Goal: Use online tool/utility: Utilize a website feature to perform a specific function

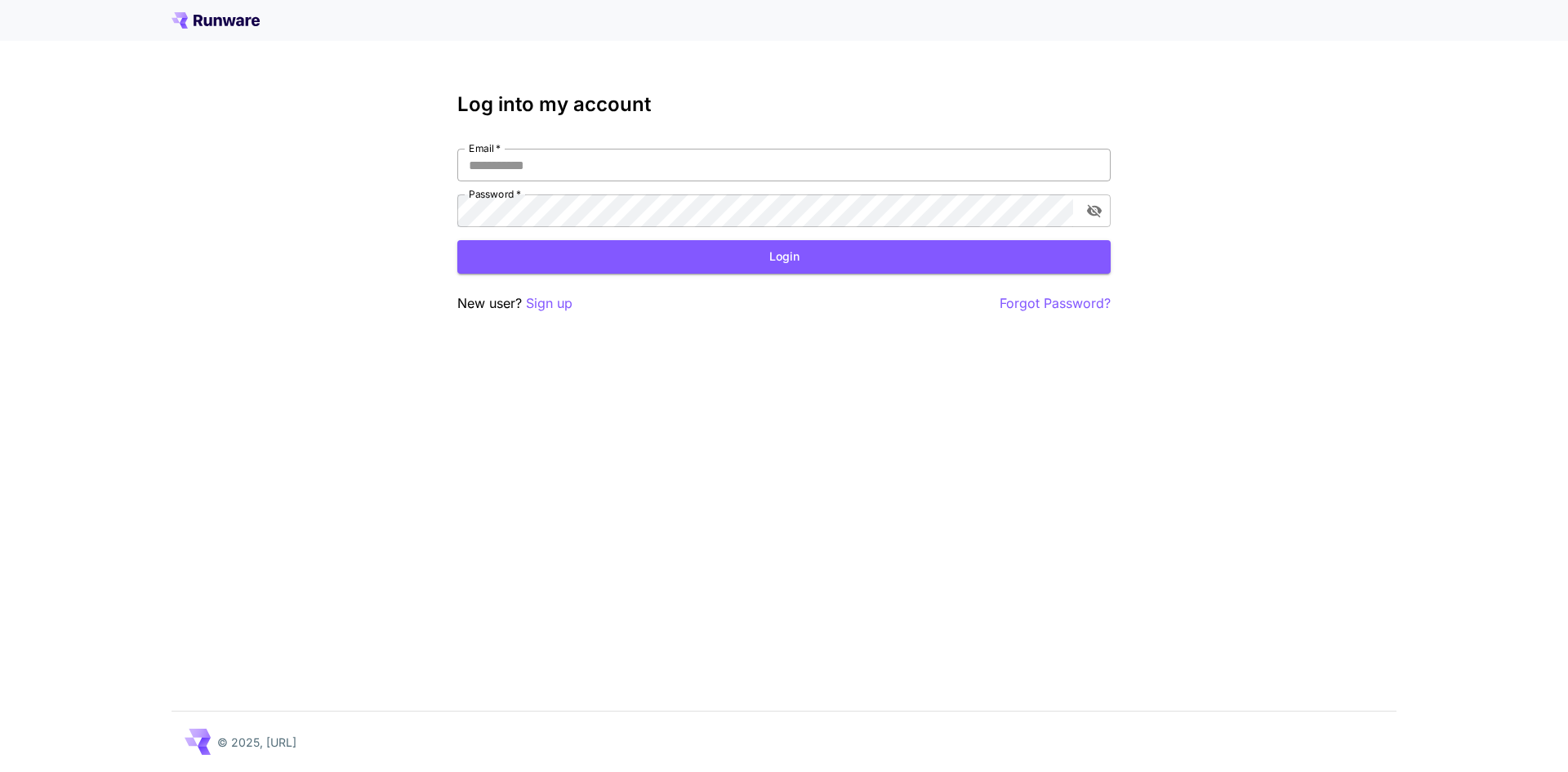
click at [692, 162] on input "Email   *" at bounding box center [784, 165] width 654 height 33
type input "**********"
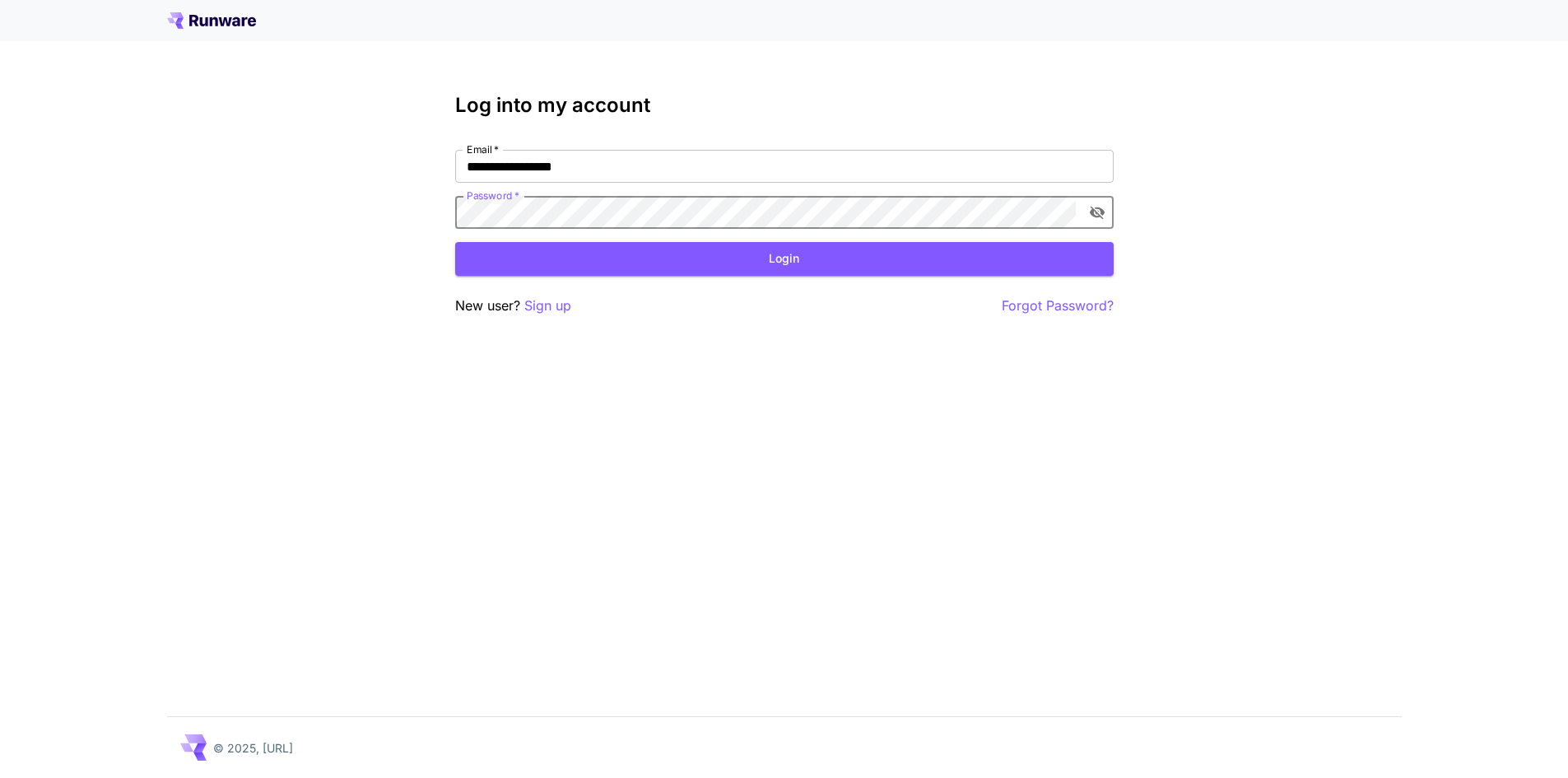
click button "Login" at bounding box center [784, 258] width 659 height 34
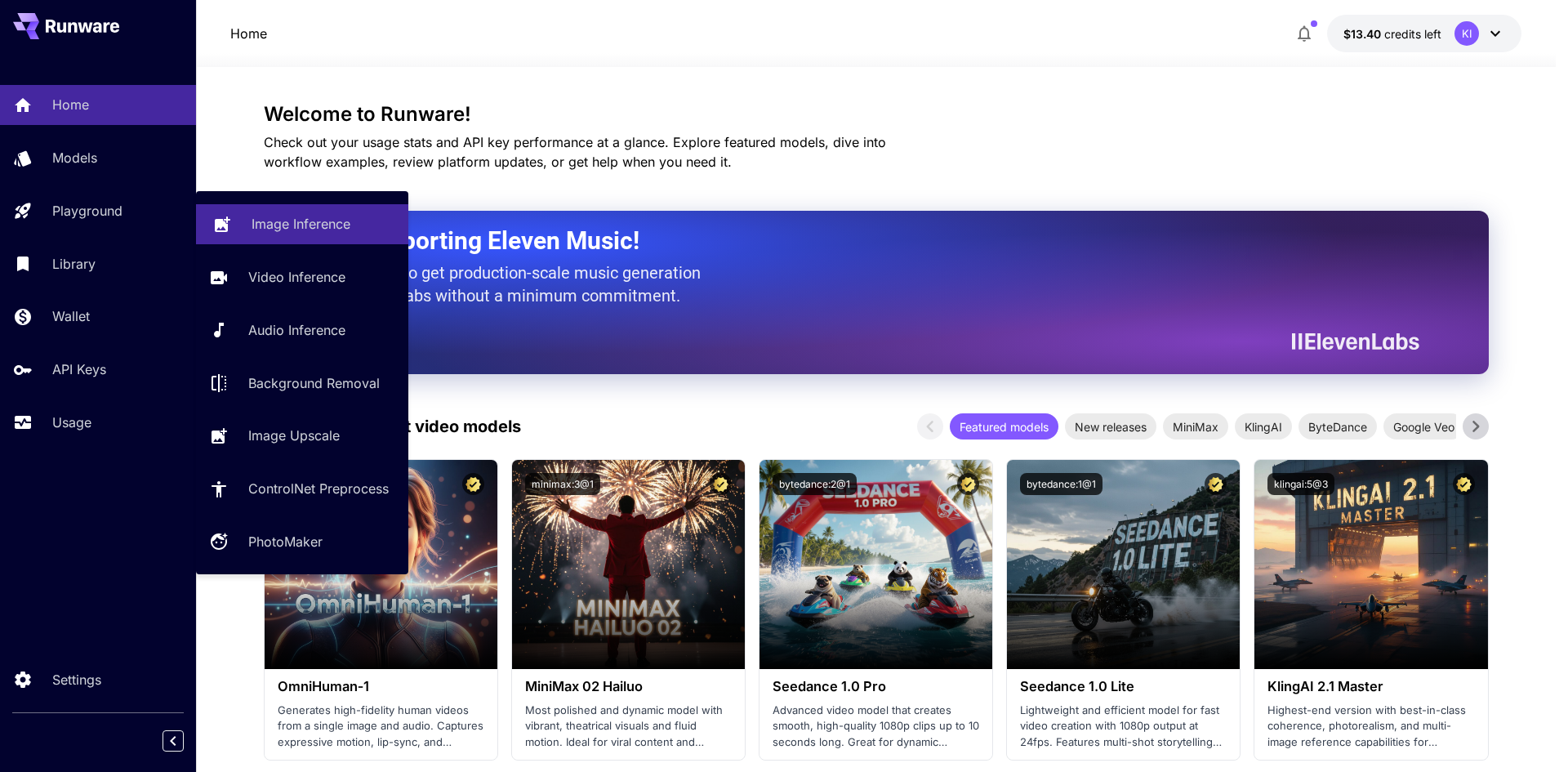
click at [208, 210] on link "Image Inference" at bounding box center [302, 224] width 212 height 40
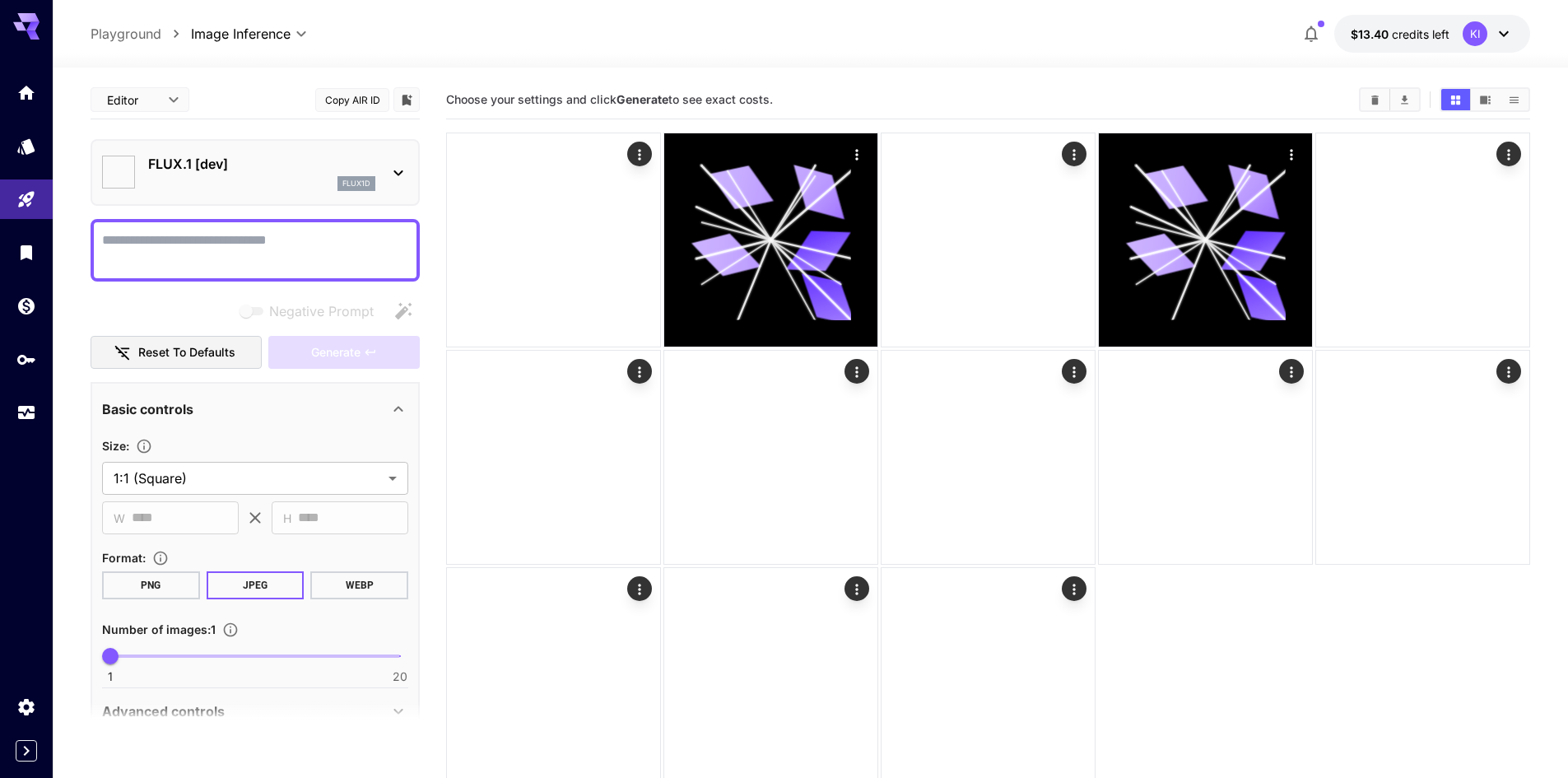
type input "**********"
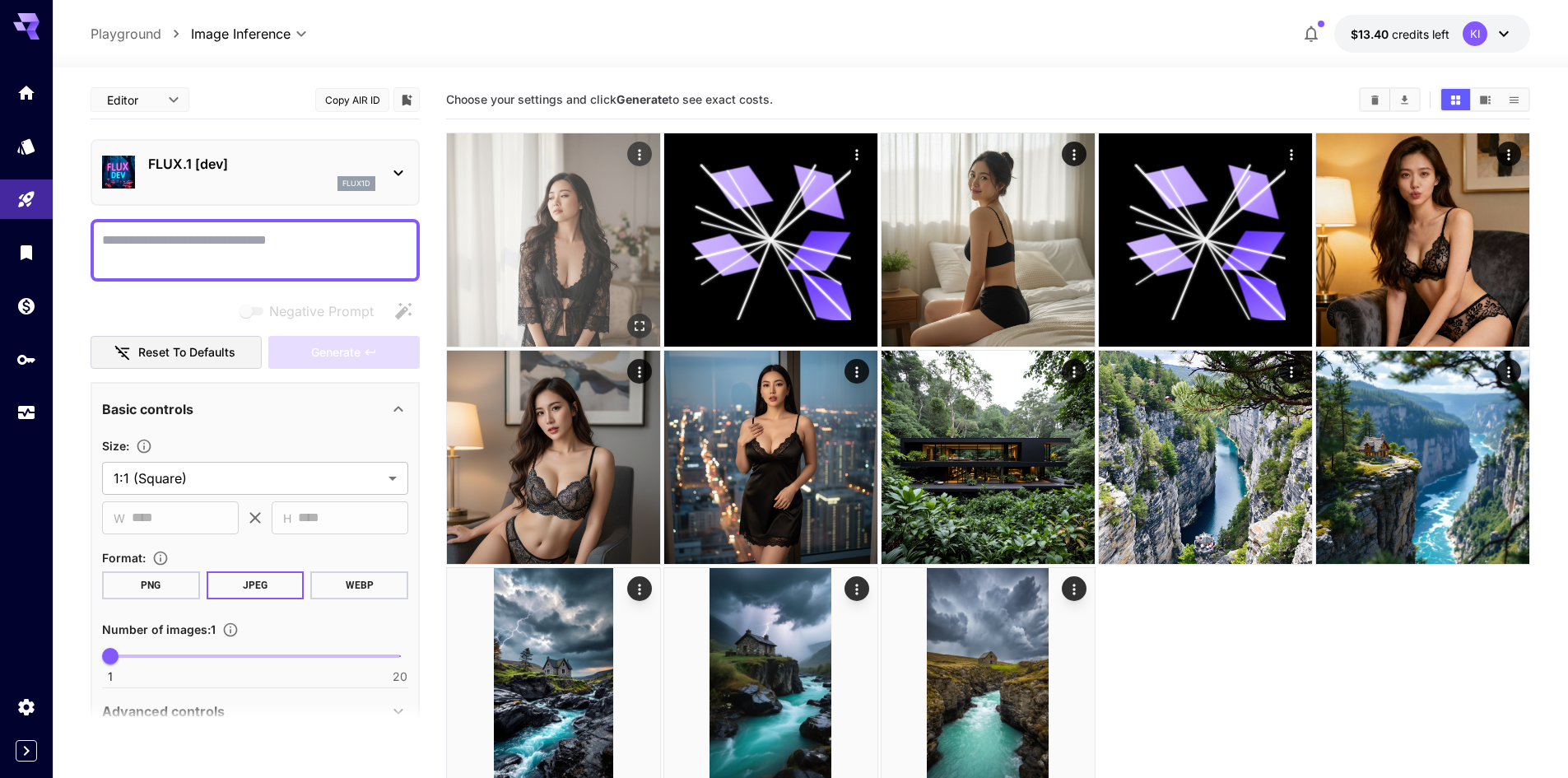
click at [527, 174] on img at bounding box center [553, 239] width 213 height 213
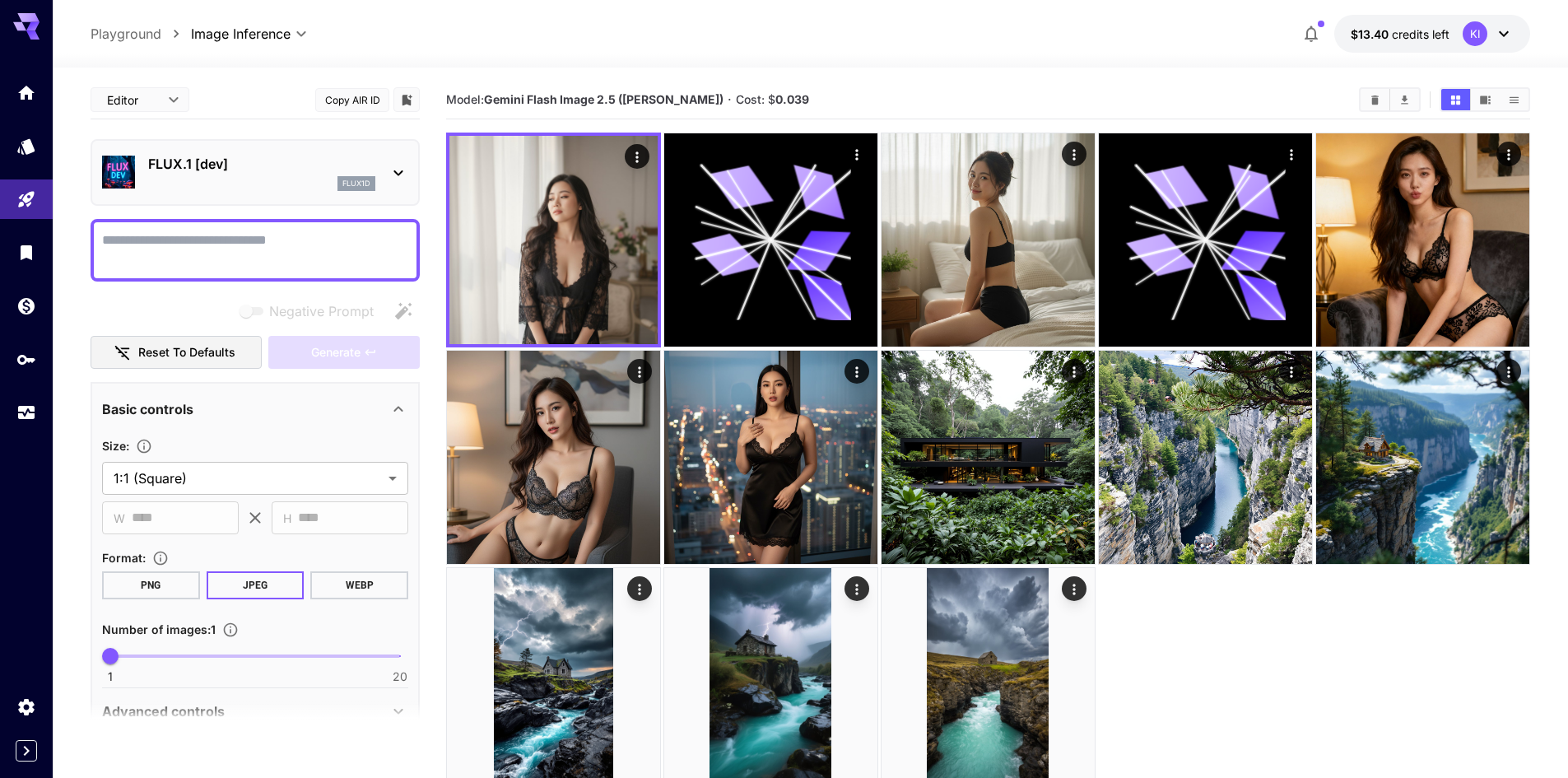
click at [661, 312] on div at bounding box center [988, 457] width 1084 height 649
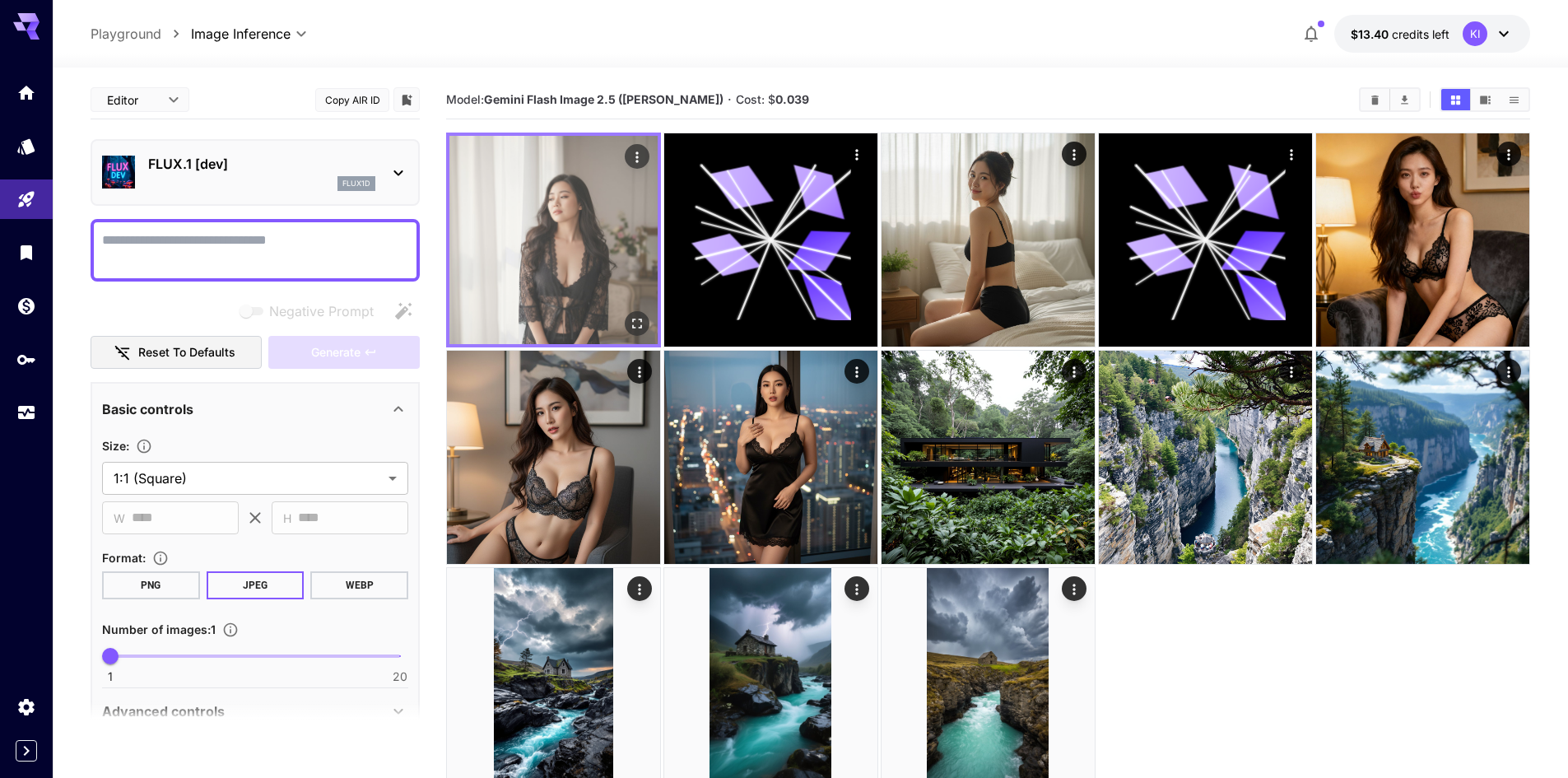
click at [633, 334] on button "Open in fullscreen" at bounding box center [637, 324] width 24 height 24
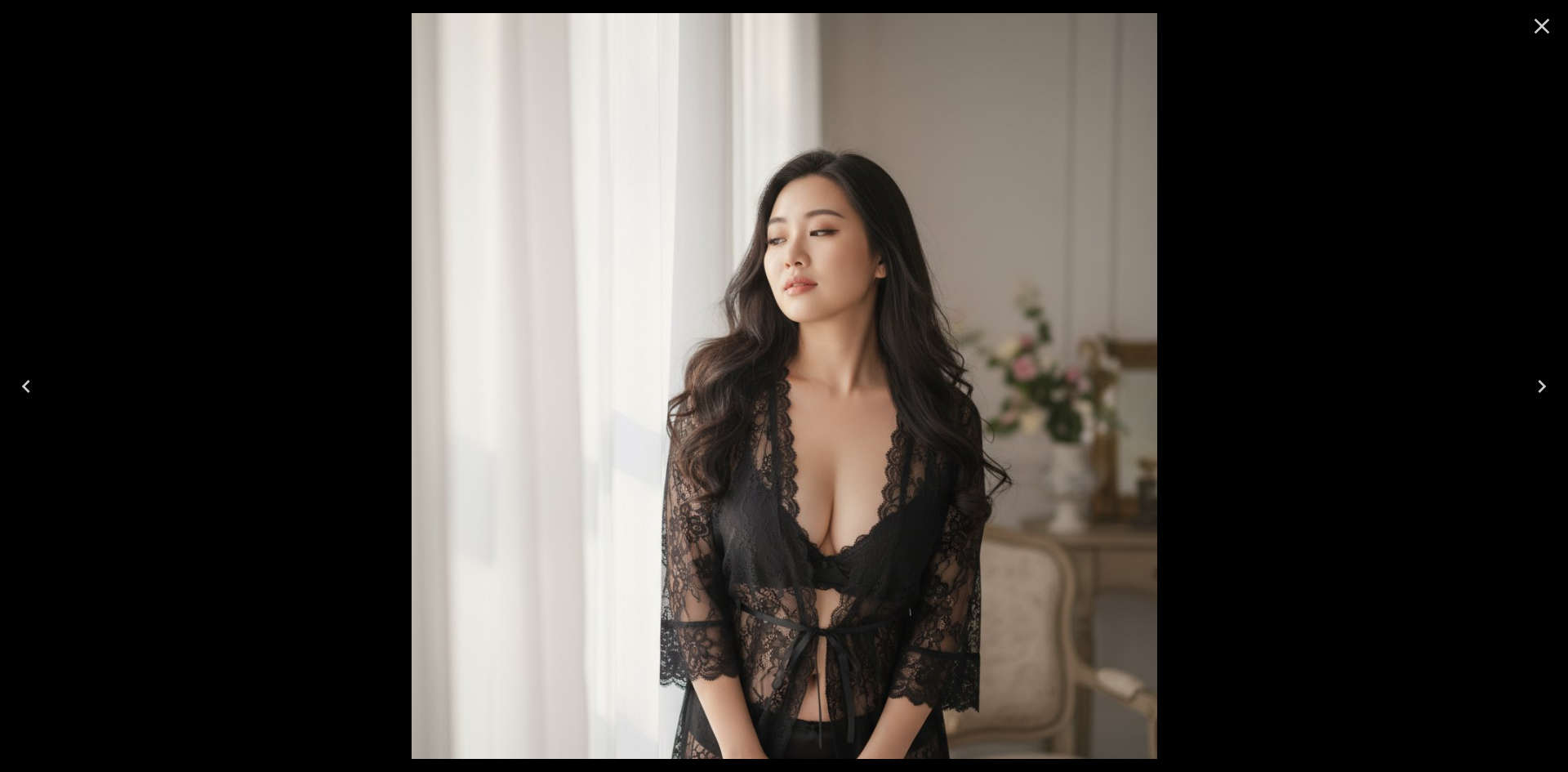
click at [1549, 373] on icon "Next" at bounding box center [1542, 386] width 26 height 26
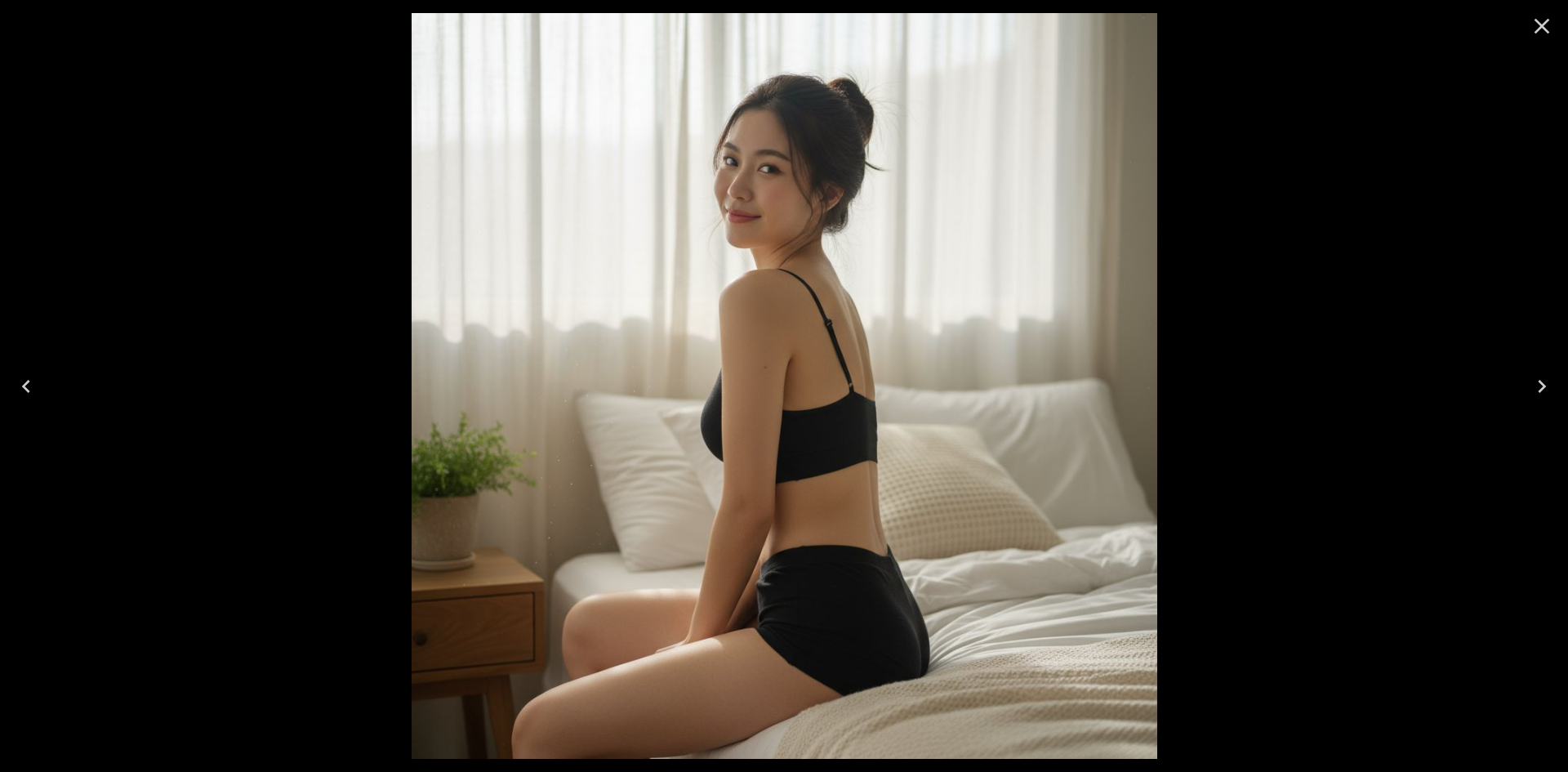
click at [1549, 373] on icon "Next" at bounding box center [1542, 386] width 26 height 26
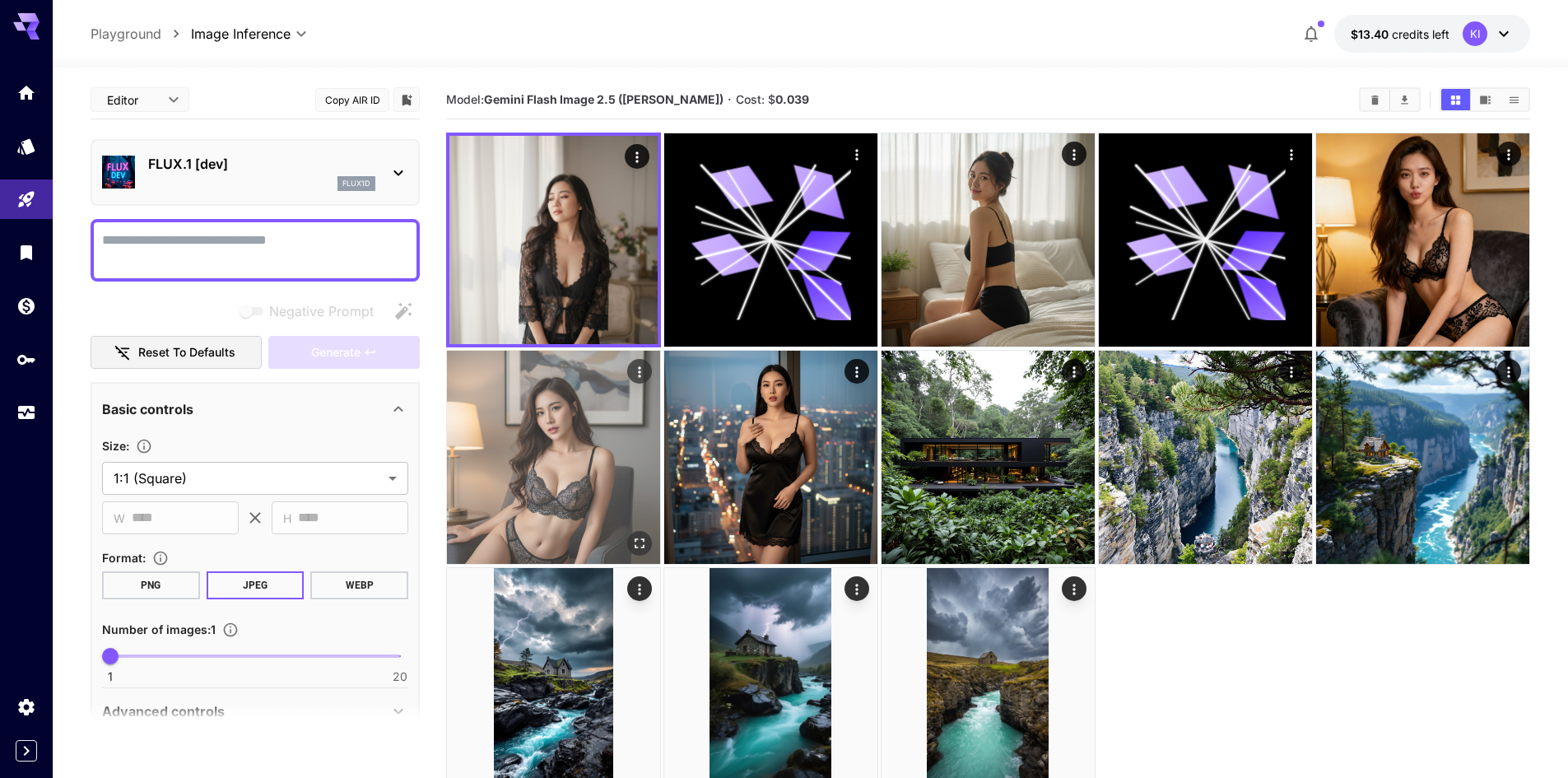
click at [523, 478] on img at bounding box center [553, 457] width 213 height 213
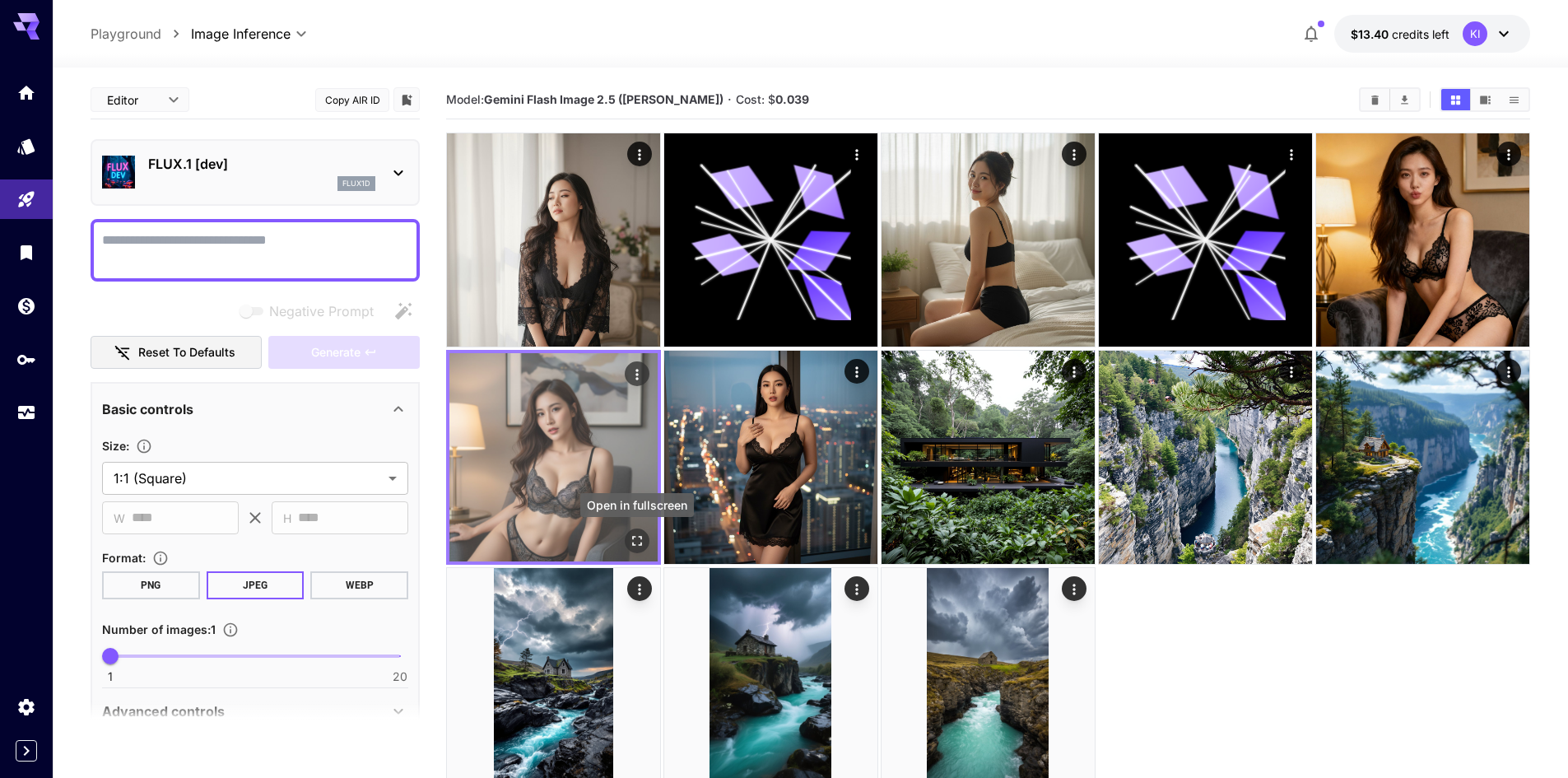
click at [627, 547] on button "Open in fullscreen" at bounding box center [637, 540] width 24 height 24
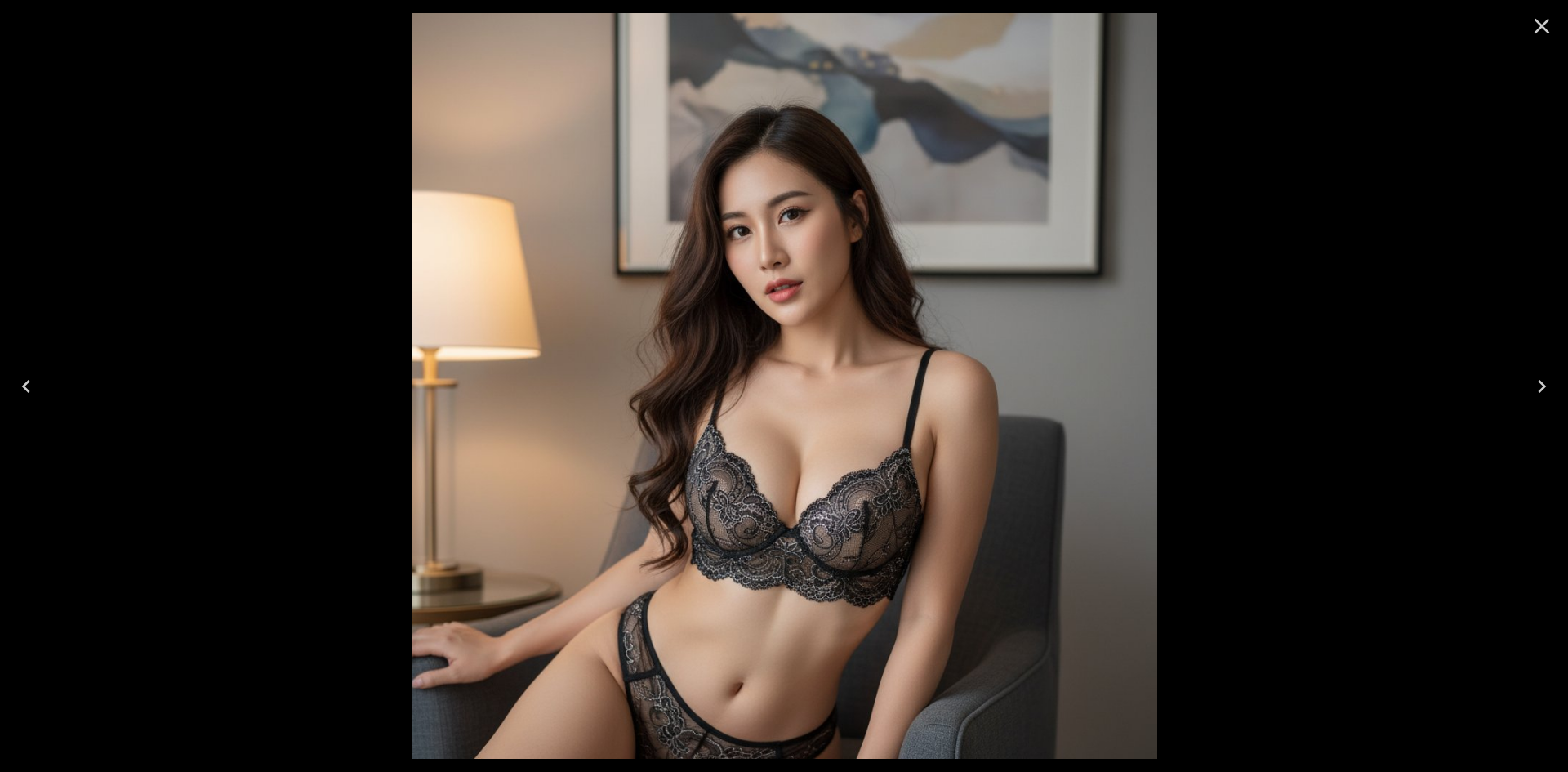
click at [1552, 394] on icon "Next" at bounding box center [1542, 386] width 26 height 26
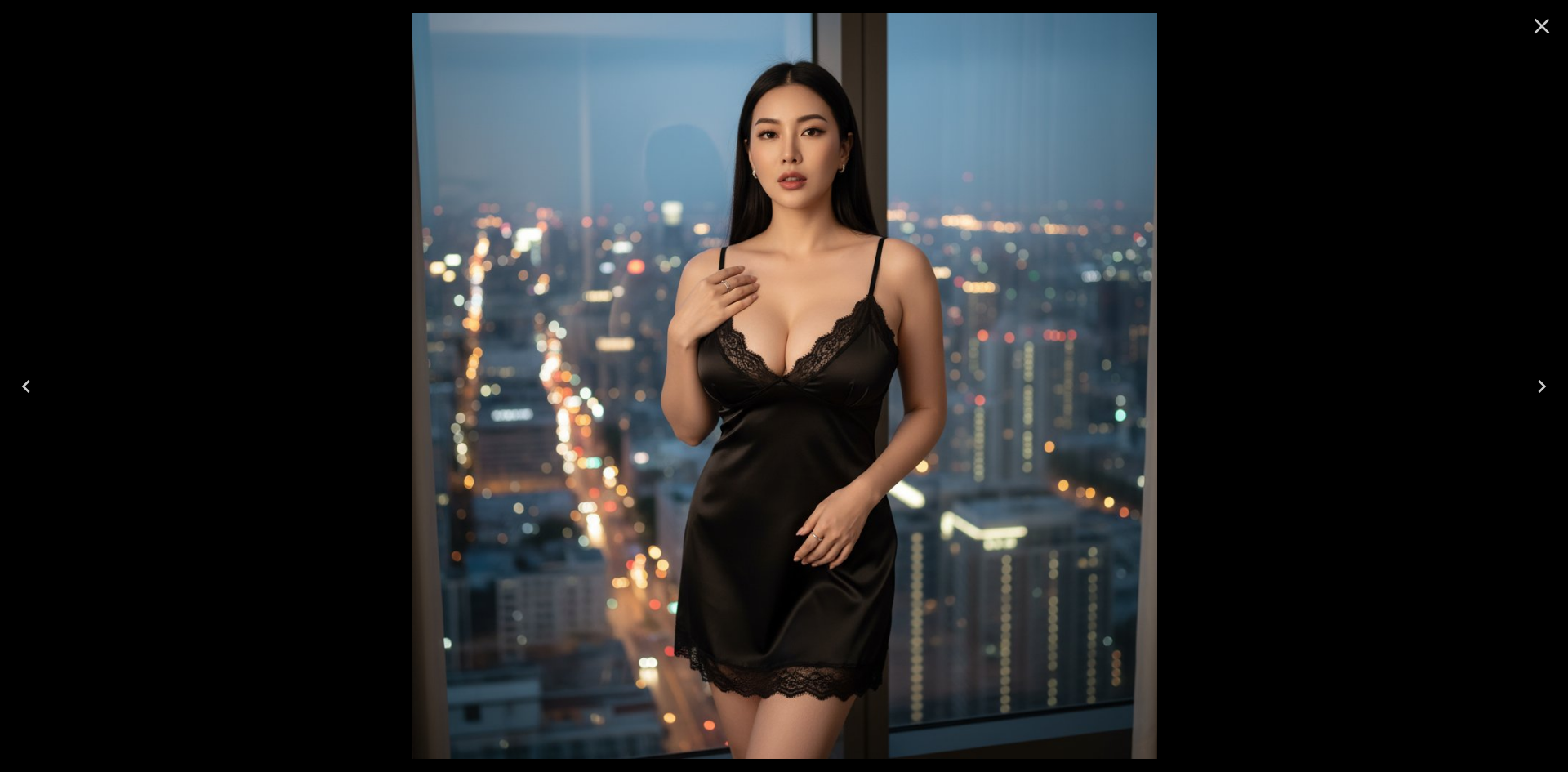
click at [1552, 394] on icon "Next" at bounding box center [1542, 386] width 26 height 26
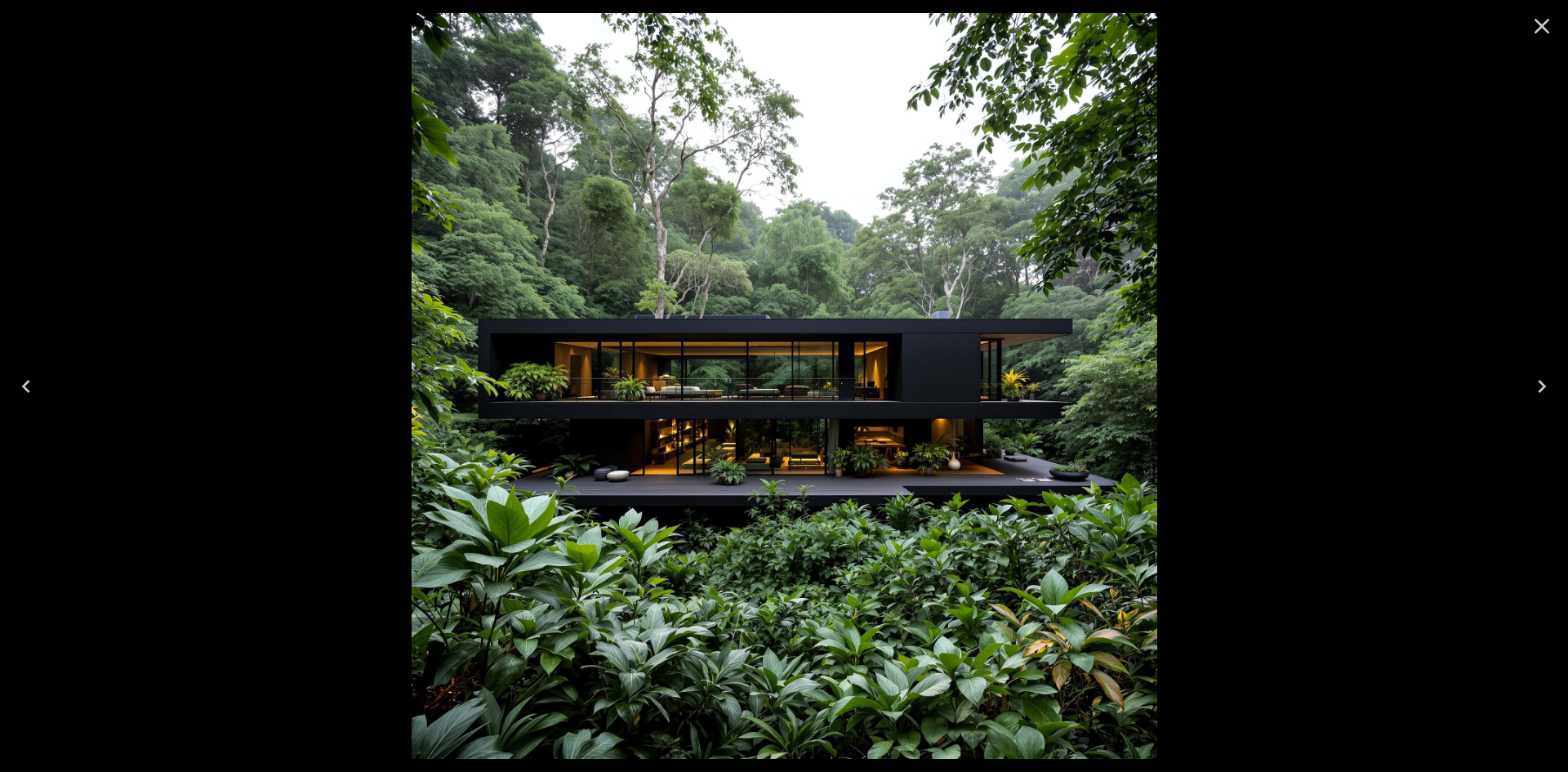
click at [1552, 394] on icon "Next" at bounding box center [1542, 386] width 26 height 26
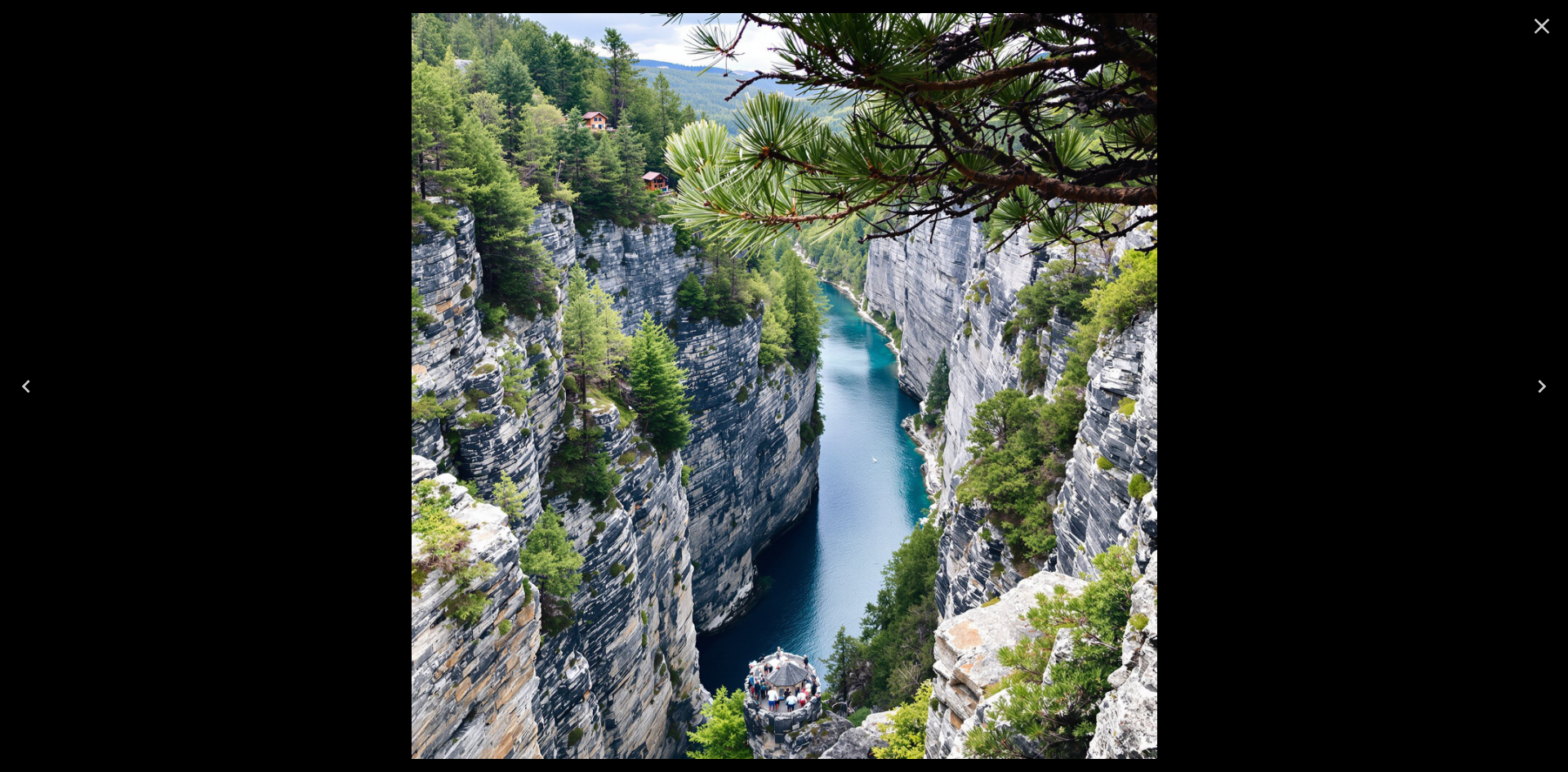
click at [1550, 28] on icon "Close" at bounding box center [1542, 26] width 26 height 26
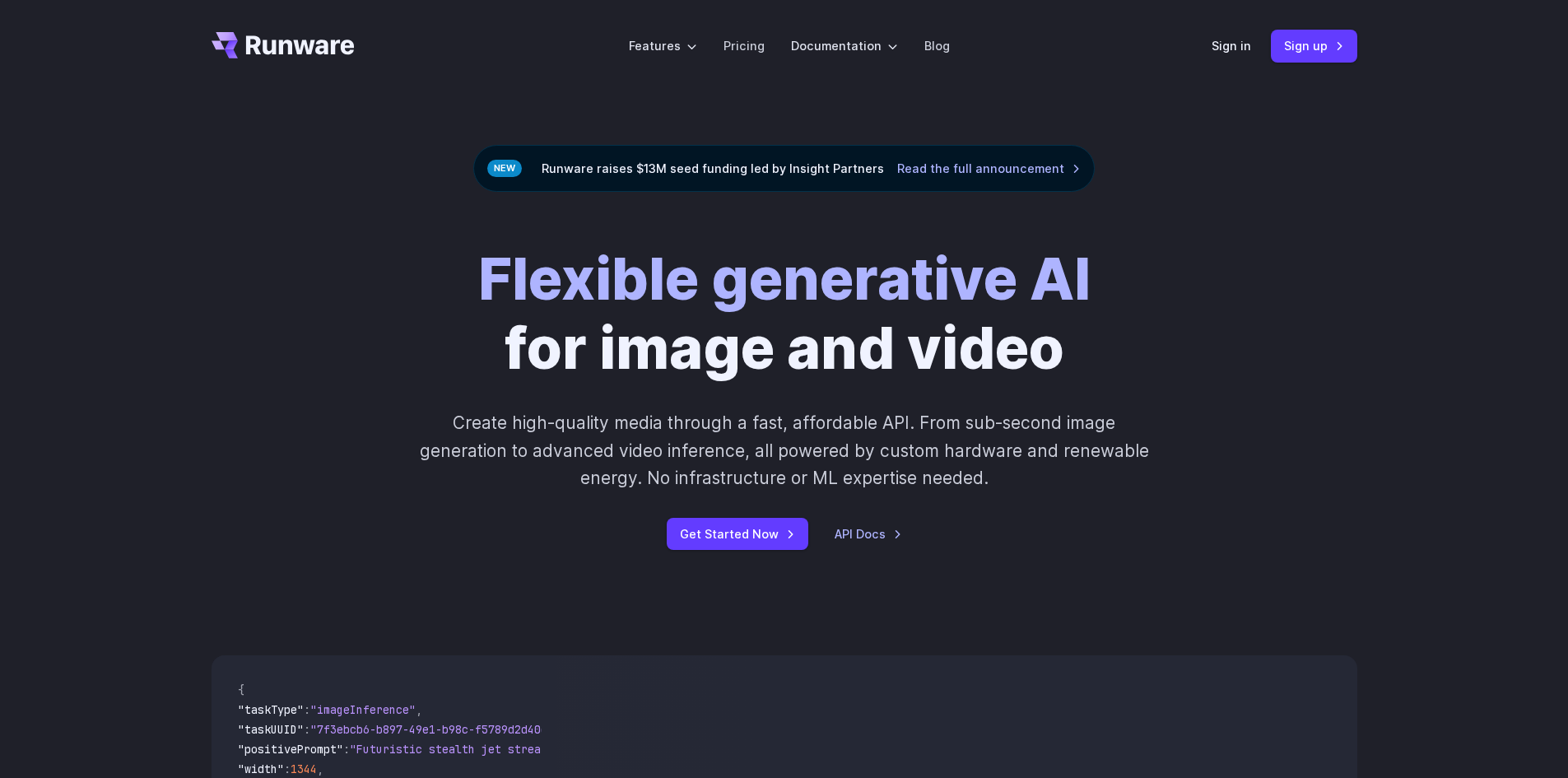
click at [1250, 24] on header "Features Tasks Image generation Video generation Sonic Inference Engine™ Models…" at bounding box center [784, 46] width 1185 height 92
click at [1236, 46] on link "Sign in" at bounding box center [1230, 46] width 39 height 19
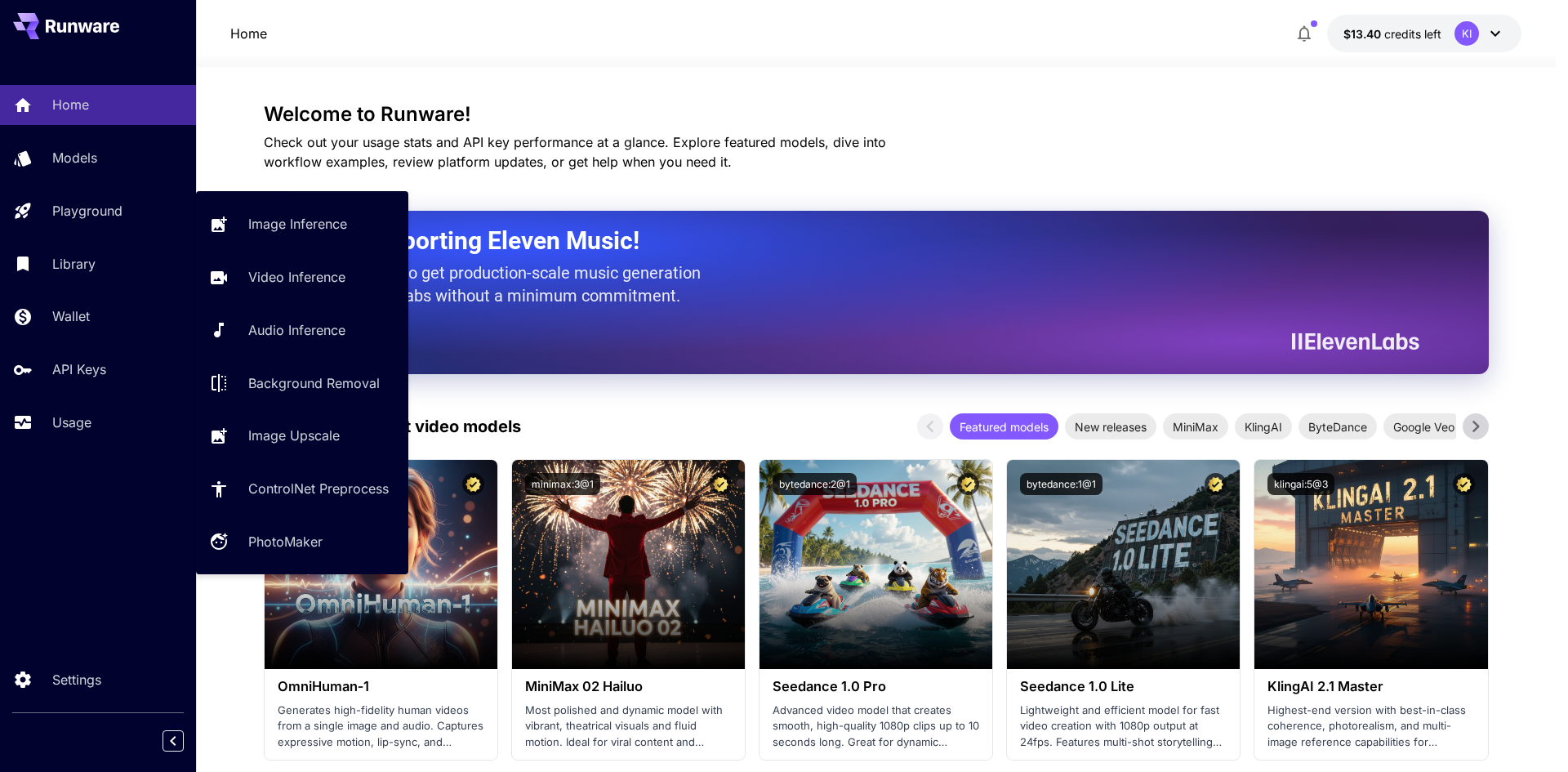
click at [230, 203] on div "Image Inference Video Inference Audio Inference Background Removal Image Upscal…" at bounding box center [302, 383] width 212 height 383
click at [233, 222] on link "Image Inference" at bounding box center [302, 224] width 212 height 40
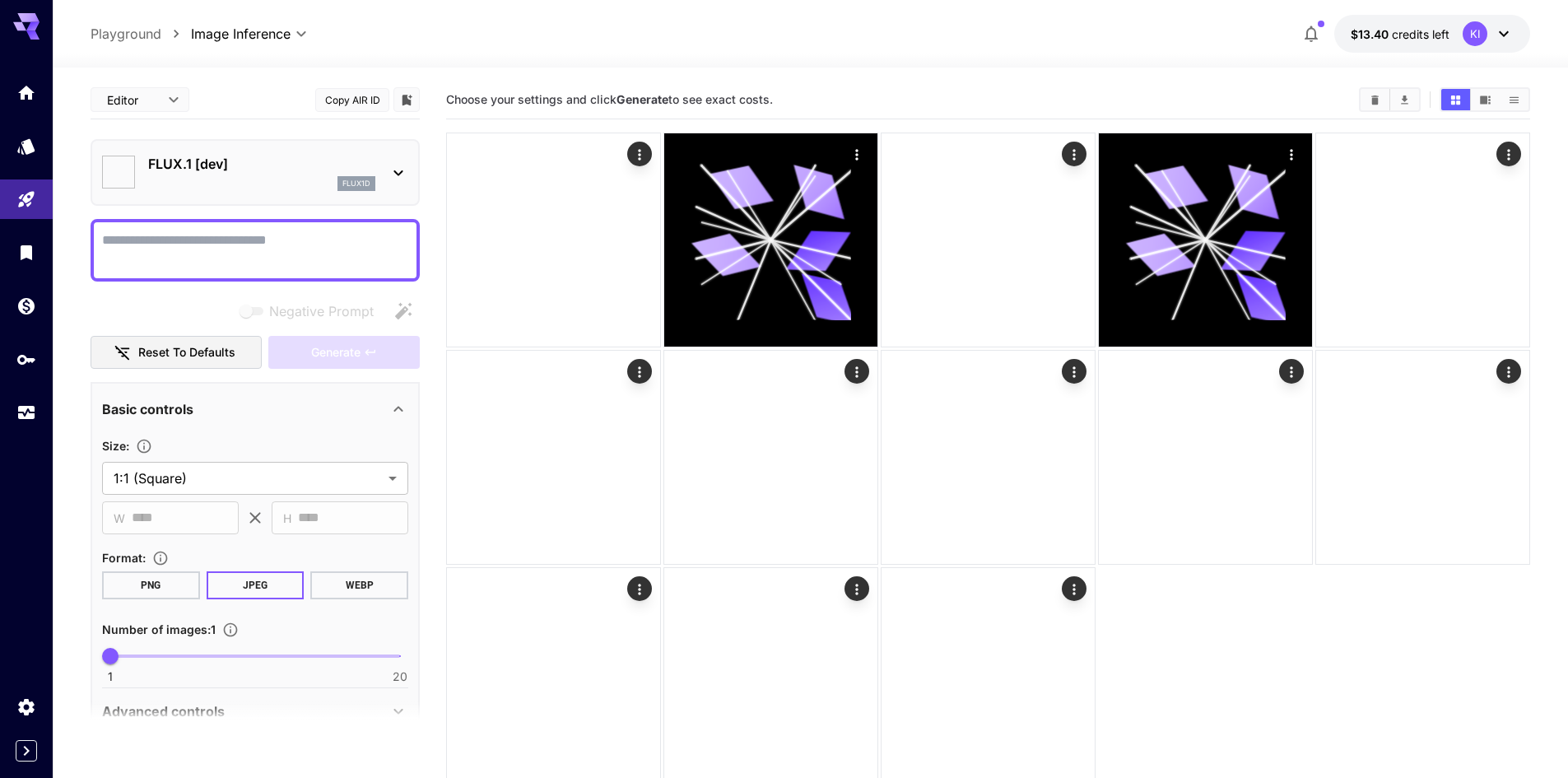
type input "**********"
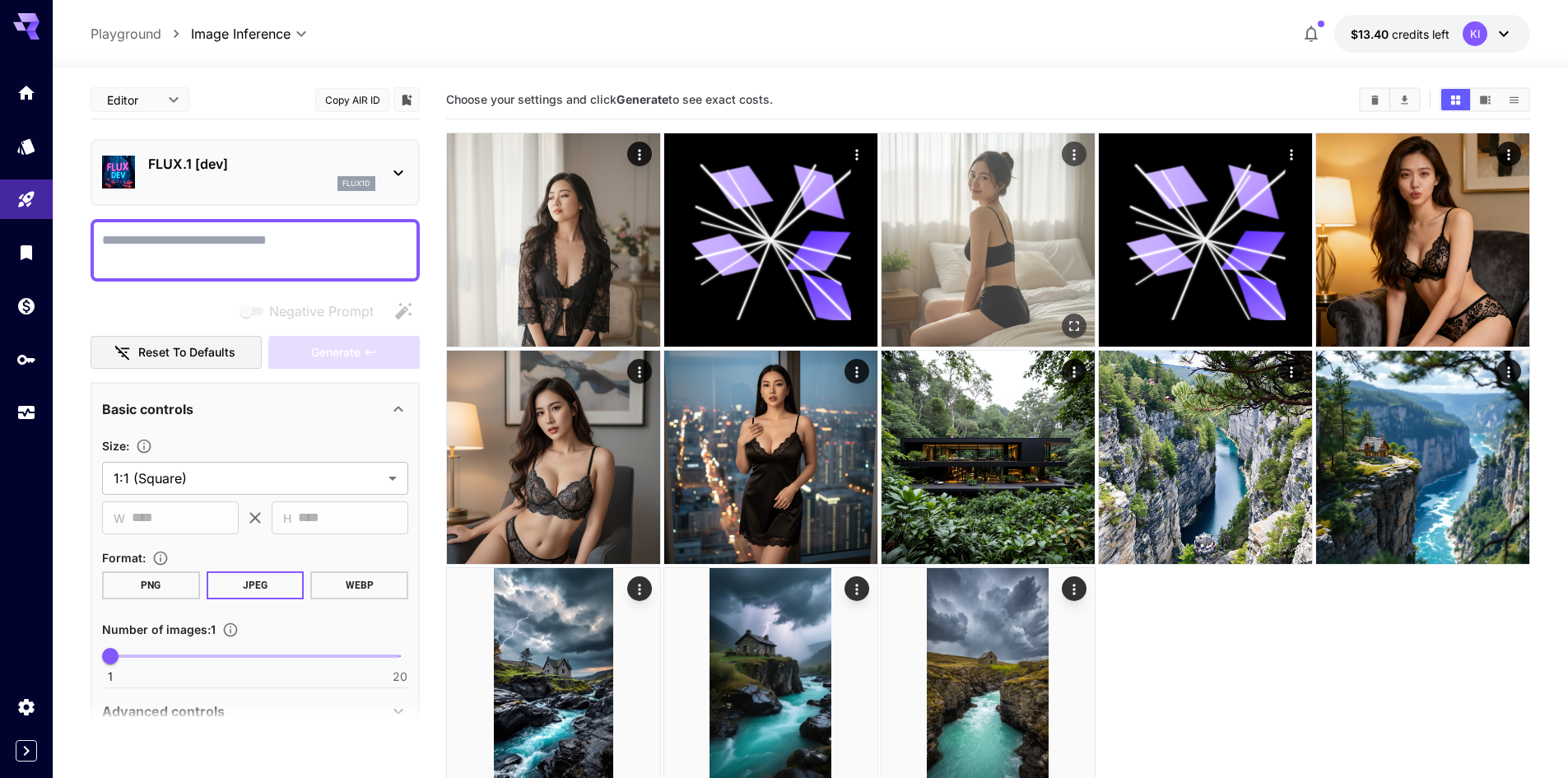
click at [984, 247] on img at bounding box center [988, 239] width 213 height 213
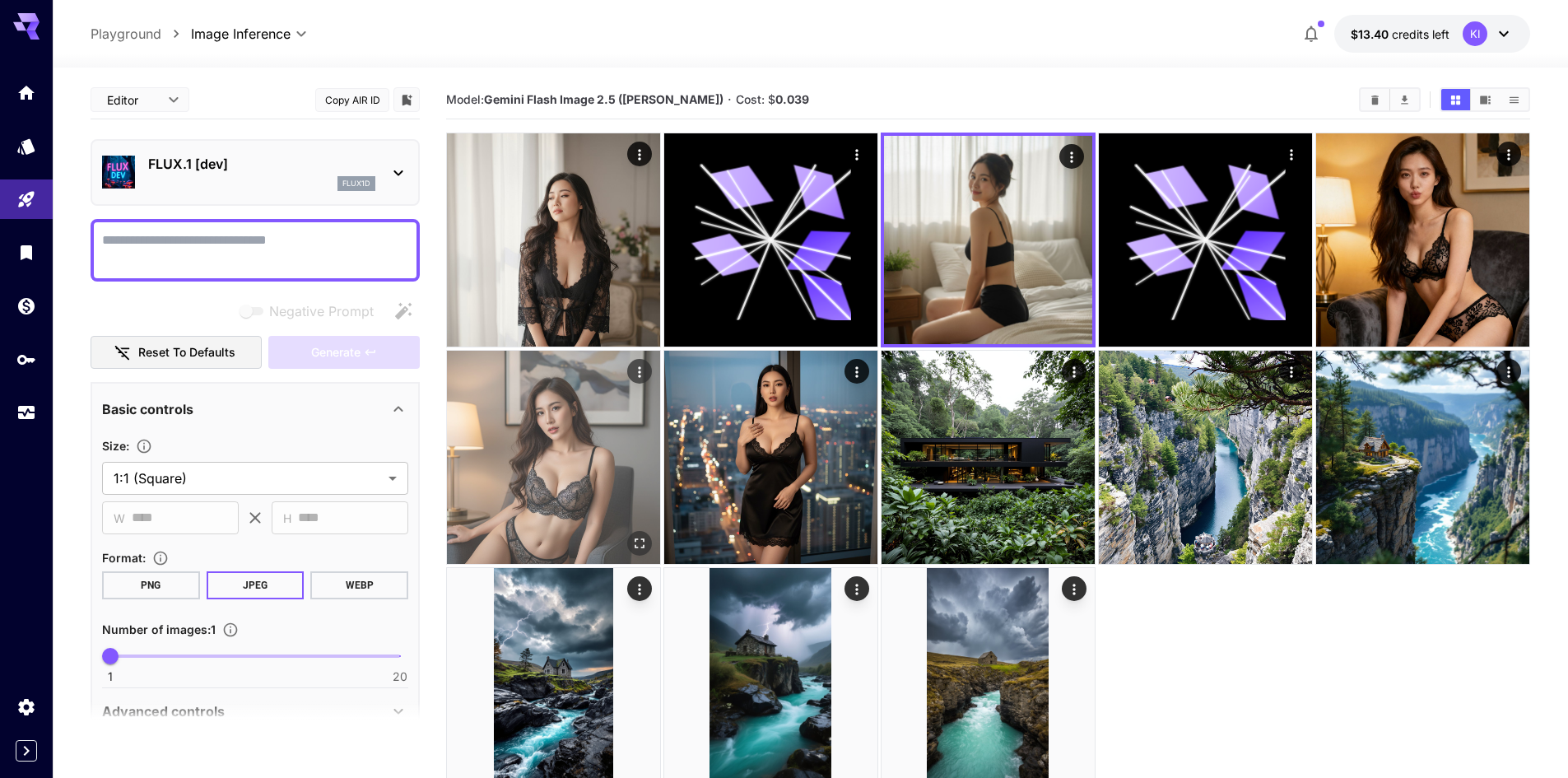
click at [580, 491] on img at bounding box center [553, 457] width 213 height 213
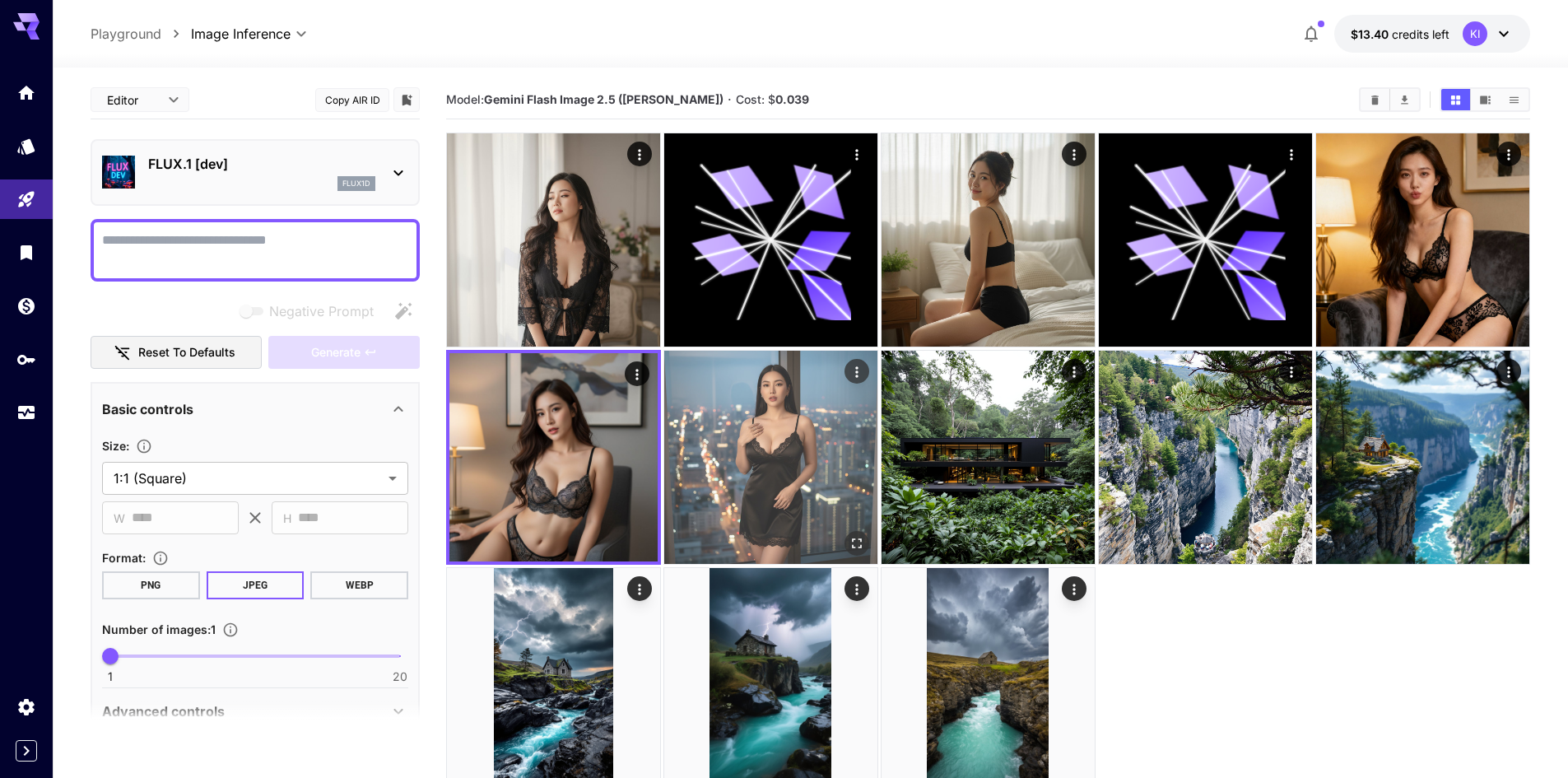
click at [847, 546] on button "Open in fullscreen" at bounding box center [856, 543] width 24 height 24
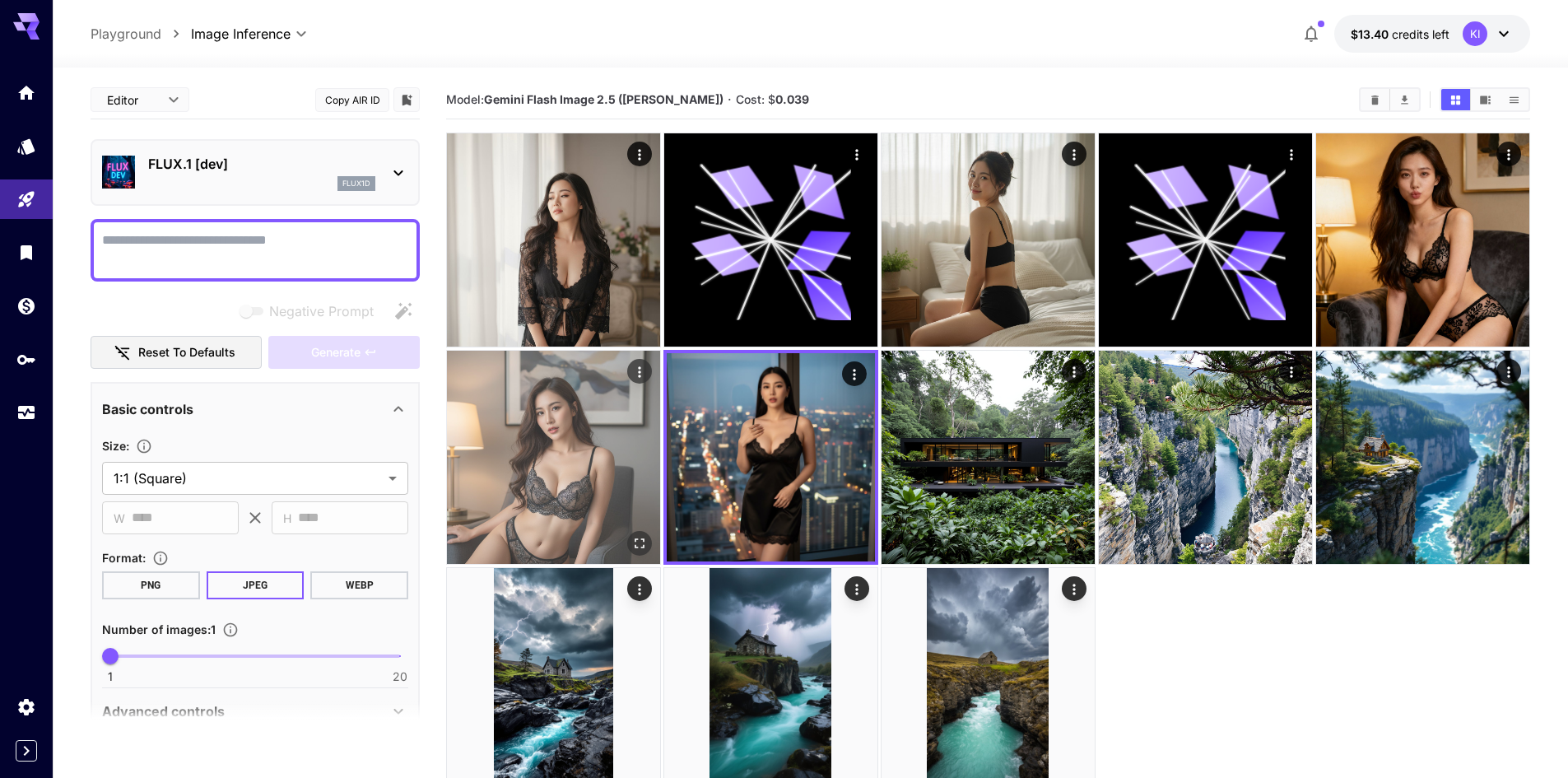
click at [586, 422] on img at bounding box center [553, 457] width 213 height 213
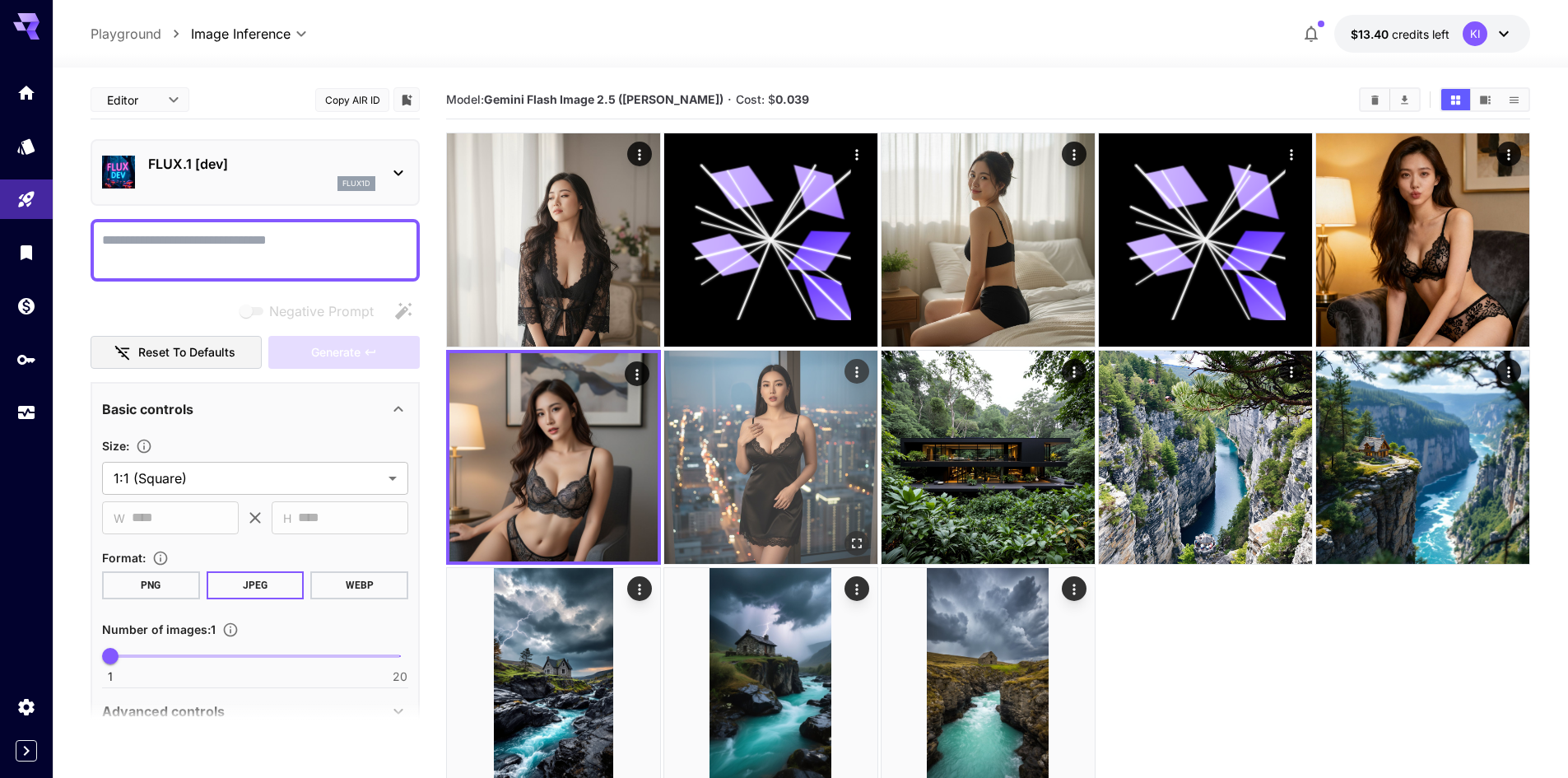
click at [812, 422] on img at bounding box center [770, 457] width 213 height 213
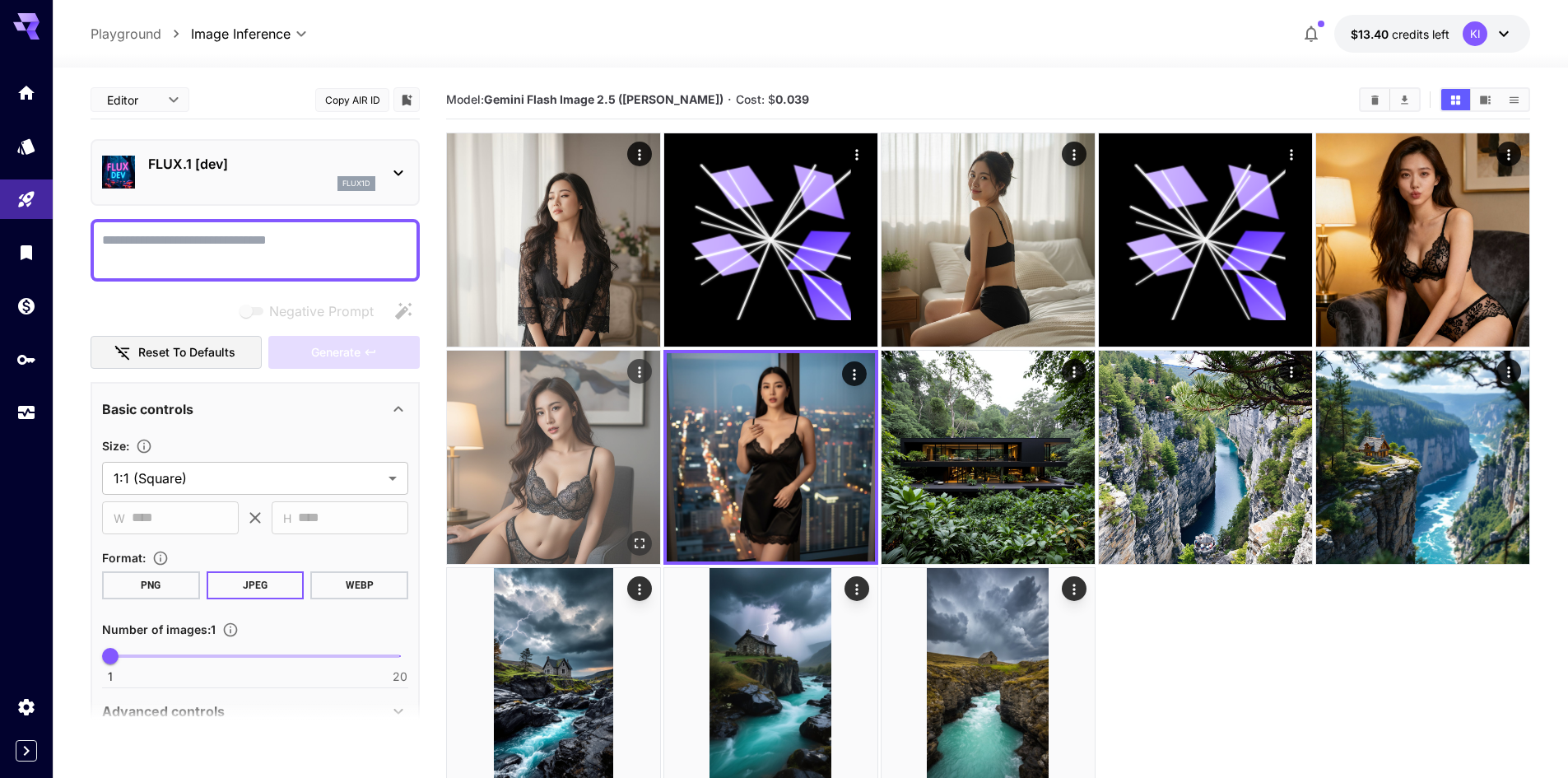
click at [572, 426] on img at bounding box center [553, 457] width 213 height 213
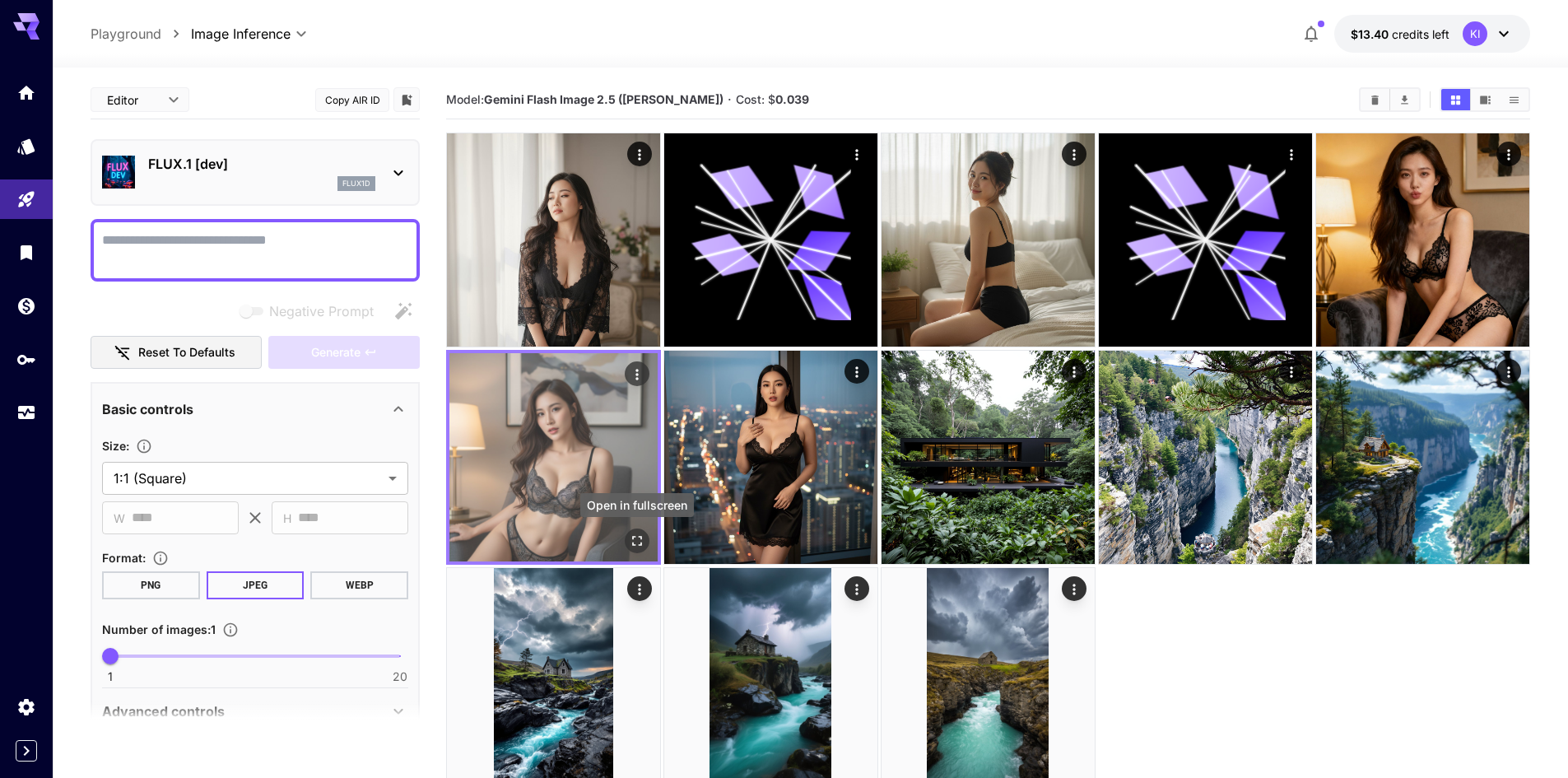
click at [643, 536] on icon "Open in fullscreen" at bounding box center [637, 540] width 17 height 17
click at [625, 369] on button "Actions" at bounding box center [637, 373] width 24 height 24
click at [647, 389] on img at bounding box center [553, 457] width 208 height 208
click at [556, 445] on img at bounding box center [553, 457] width 208 height 208
click at [632, 526] on img at bounding box center [553, 457] width 208 height 208
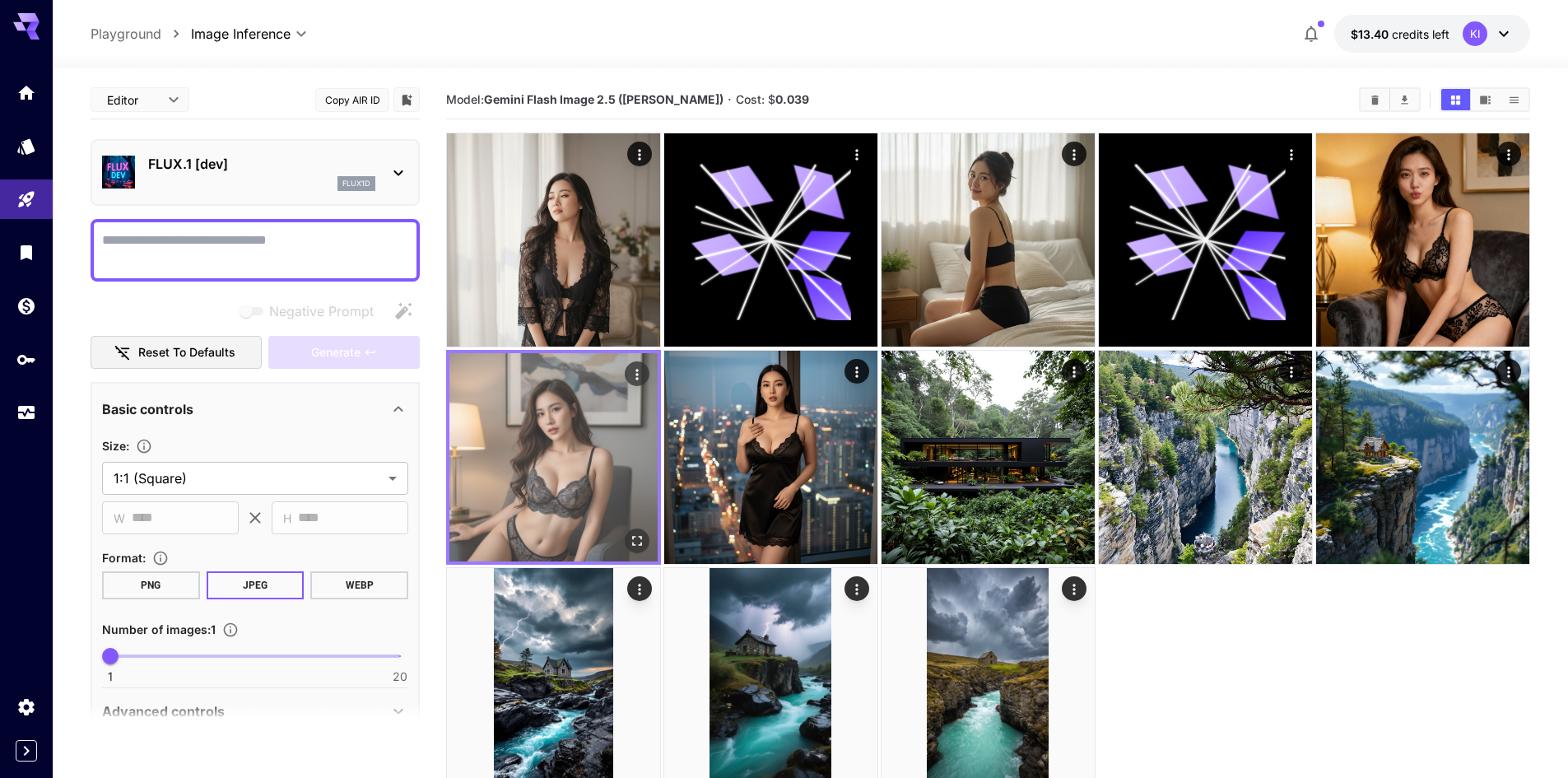
click at [633, 538] on icon "Open in fullscreen" at bounding box center [636, 540] width 10 height 10
click at [634, 373] on icon "Actions" at bounding box center [637, 374] width 17 height 17
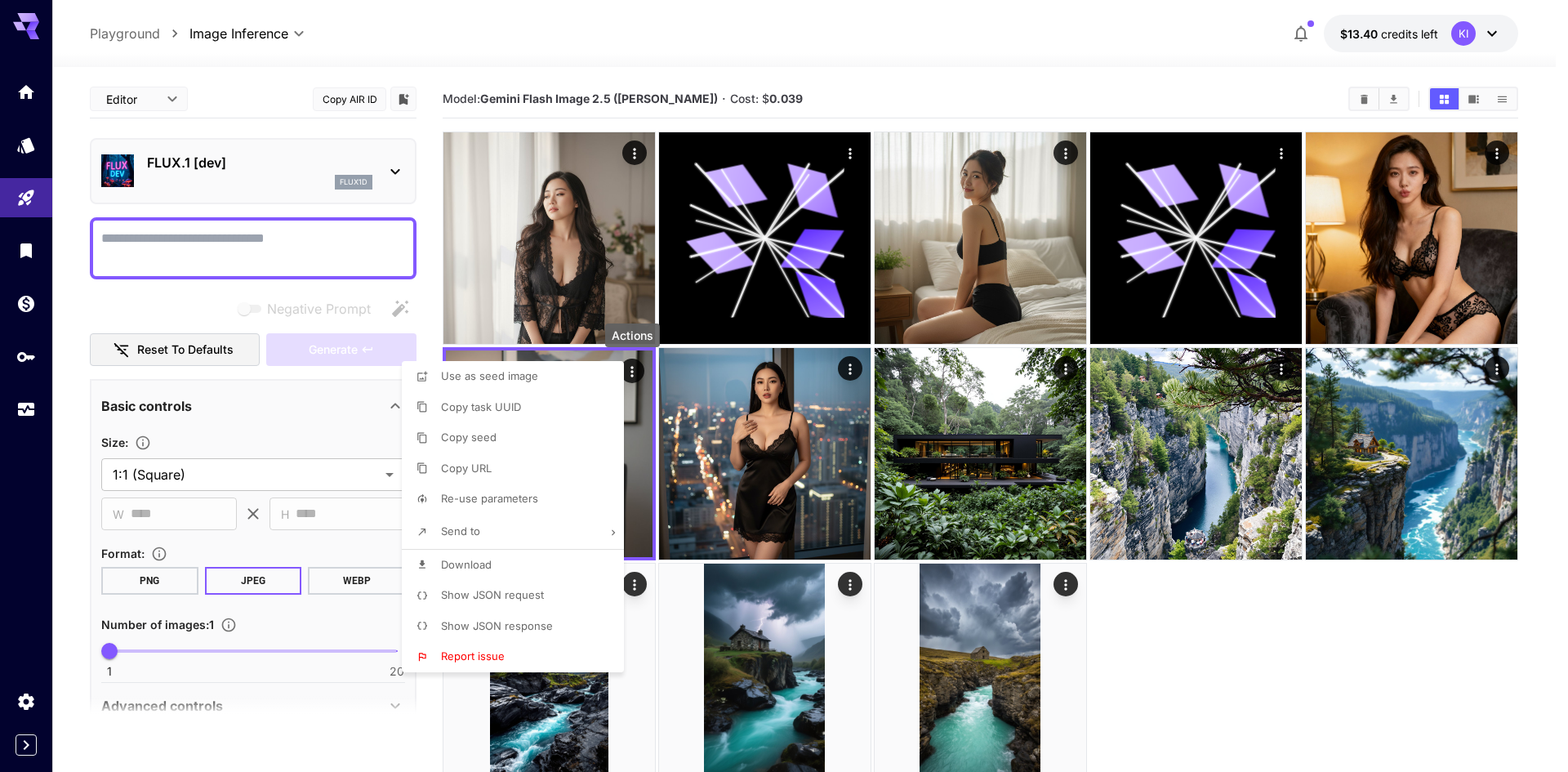
click at [477, 589] on span "Show JSON request" at bounding box center [492, 594] width 103 height 13
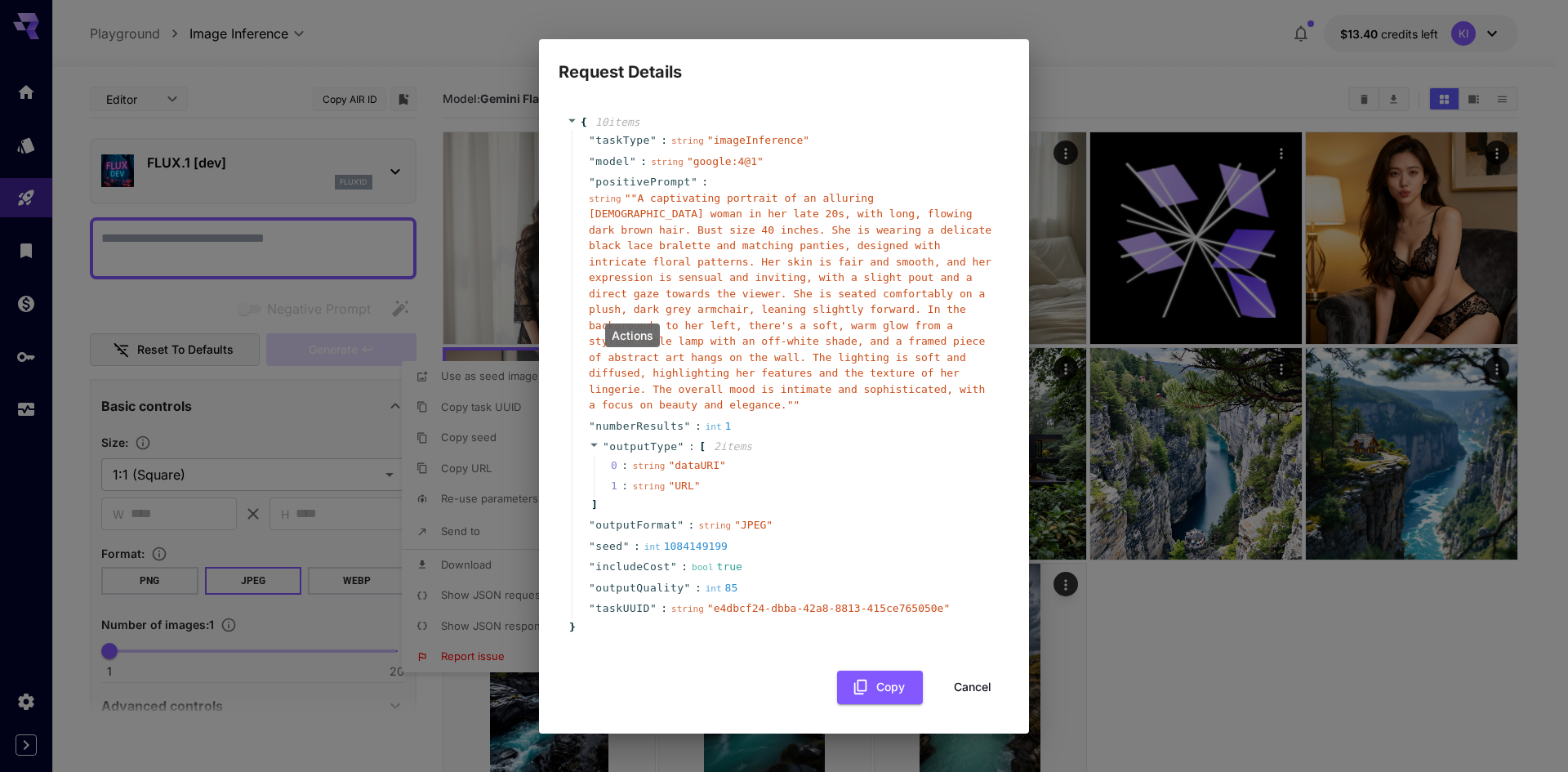
click at [1117, 660] on div "Request Details { 10 item s " taskType " : string " imageInference " " model " …" at bounding box center [784, 386] width 1568 height 772
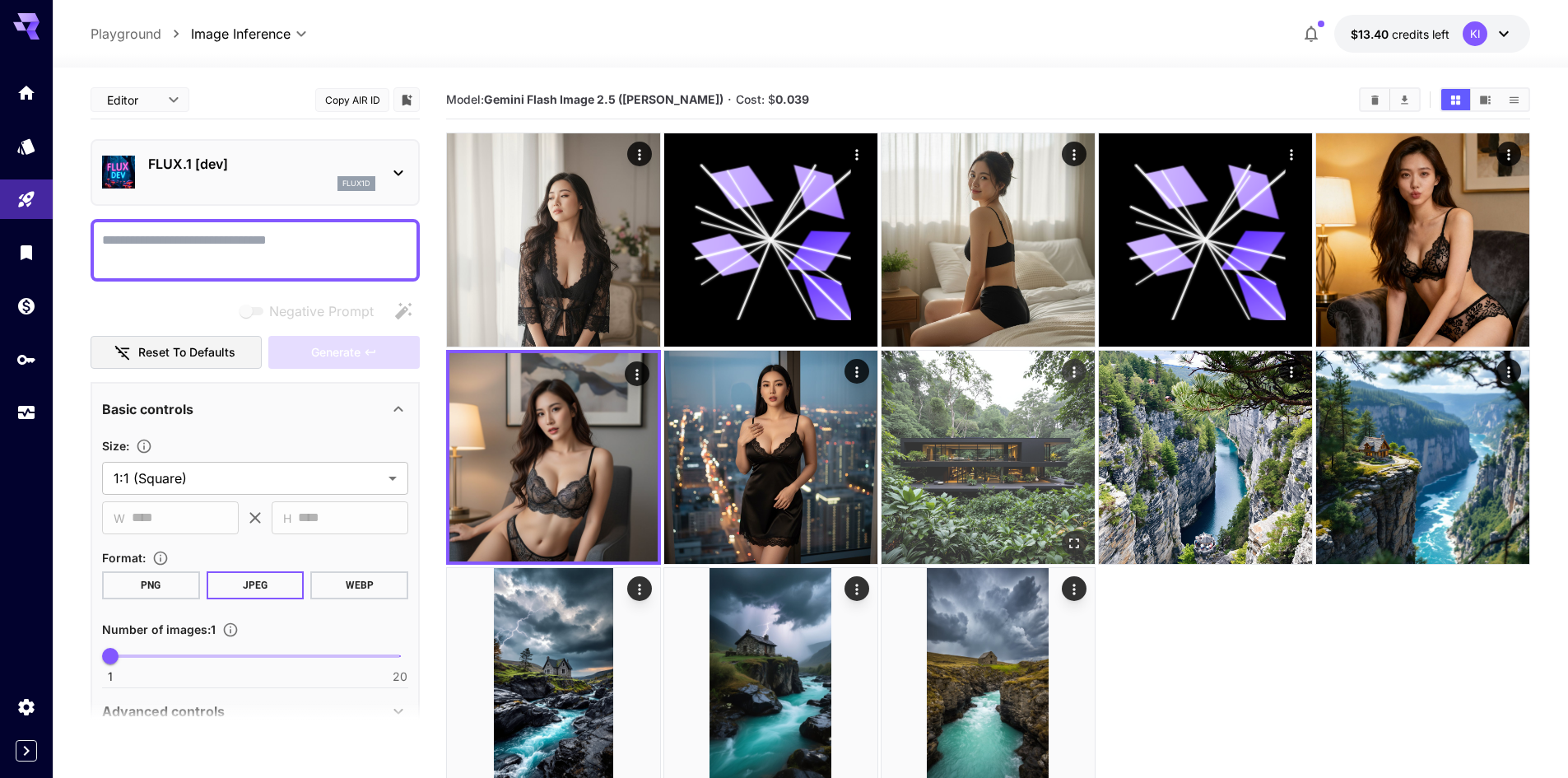
click at [906, 492] on img at bounding box center [988, 457] width 213 height 213
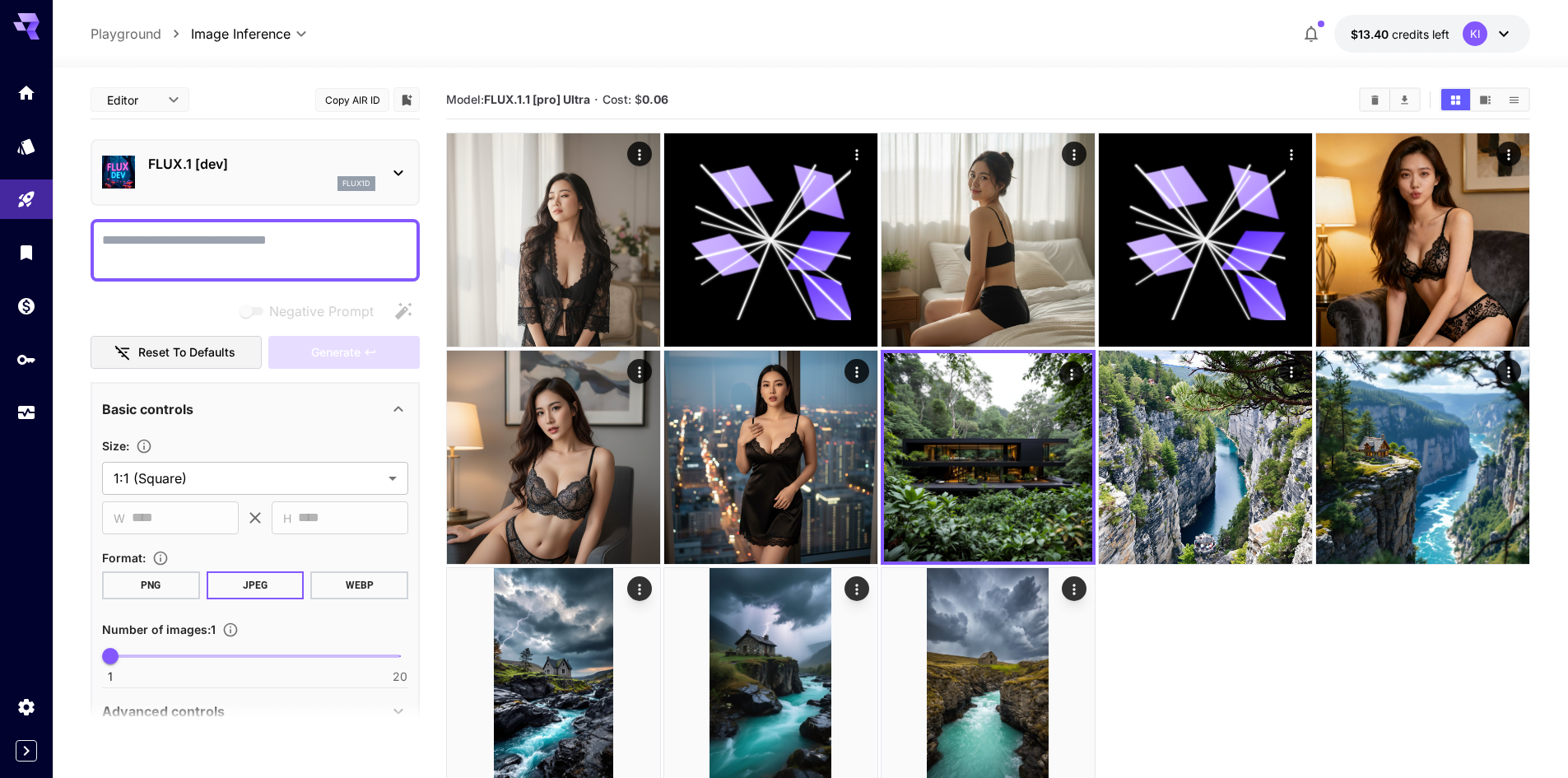
click at [264, 238] on textarea "Negative Prompt" at bounding box center [255, 250] width 306 height 39
paste textarea "**********"
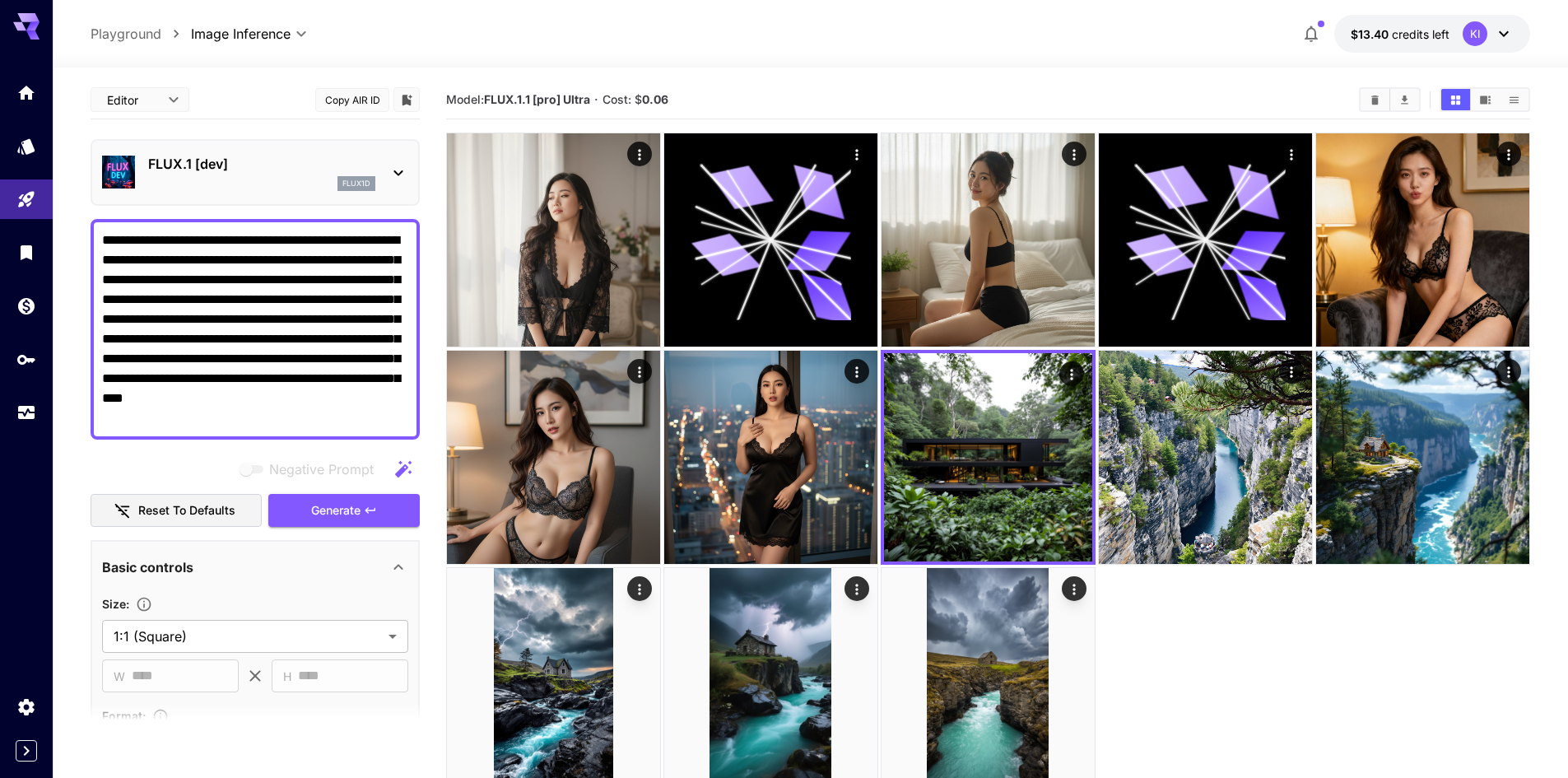
type textarea "**********"
click at [278, 164] on p "FLUX.1 [dev]" at bounding box center [261, 164] width 227 height 20
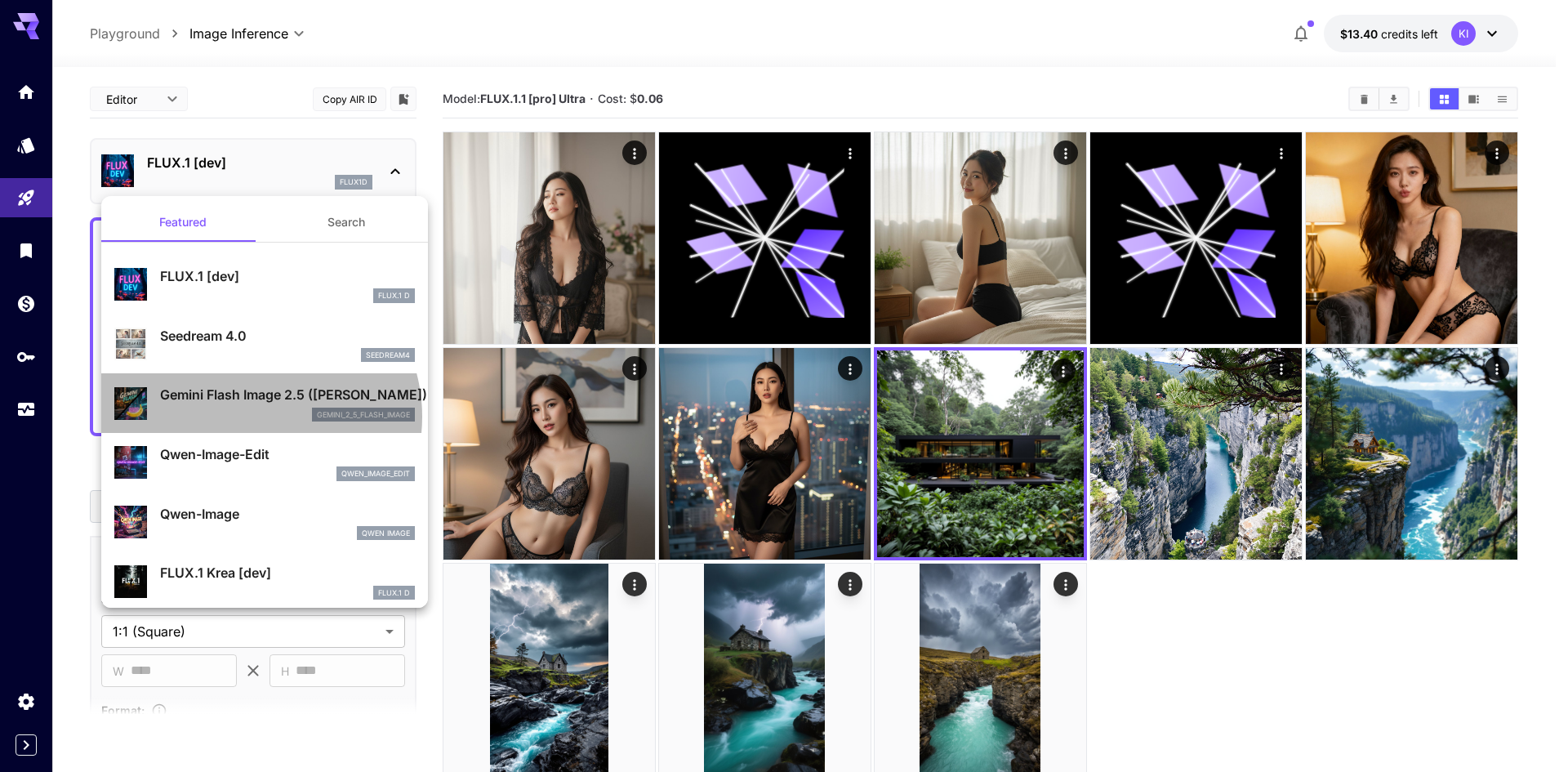
click at [251, 416] on div "gemini_2_5_flash_image" at bounding box center [287, 414] width 255 height 15
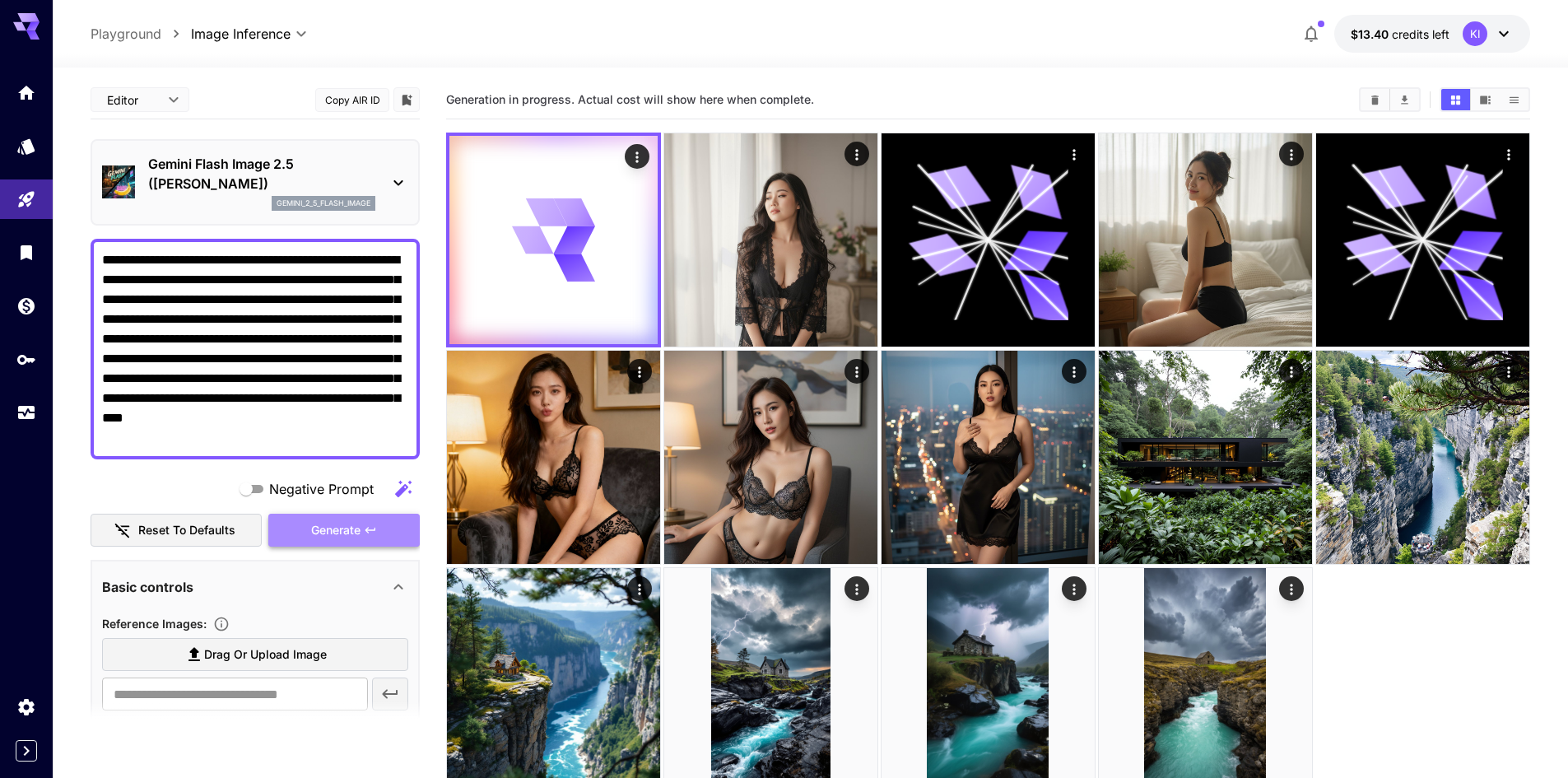
click at [352, 526] on span "Generate" at bounding box center [336, 531] width 50 height 21
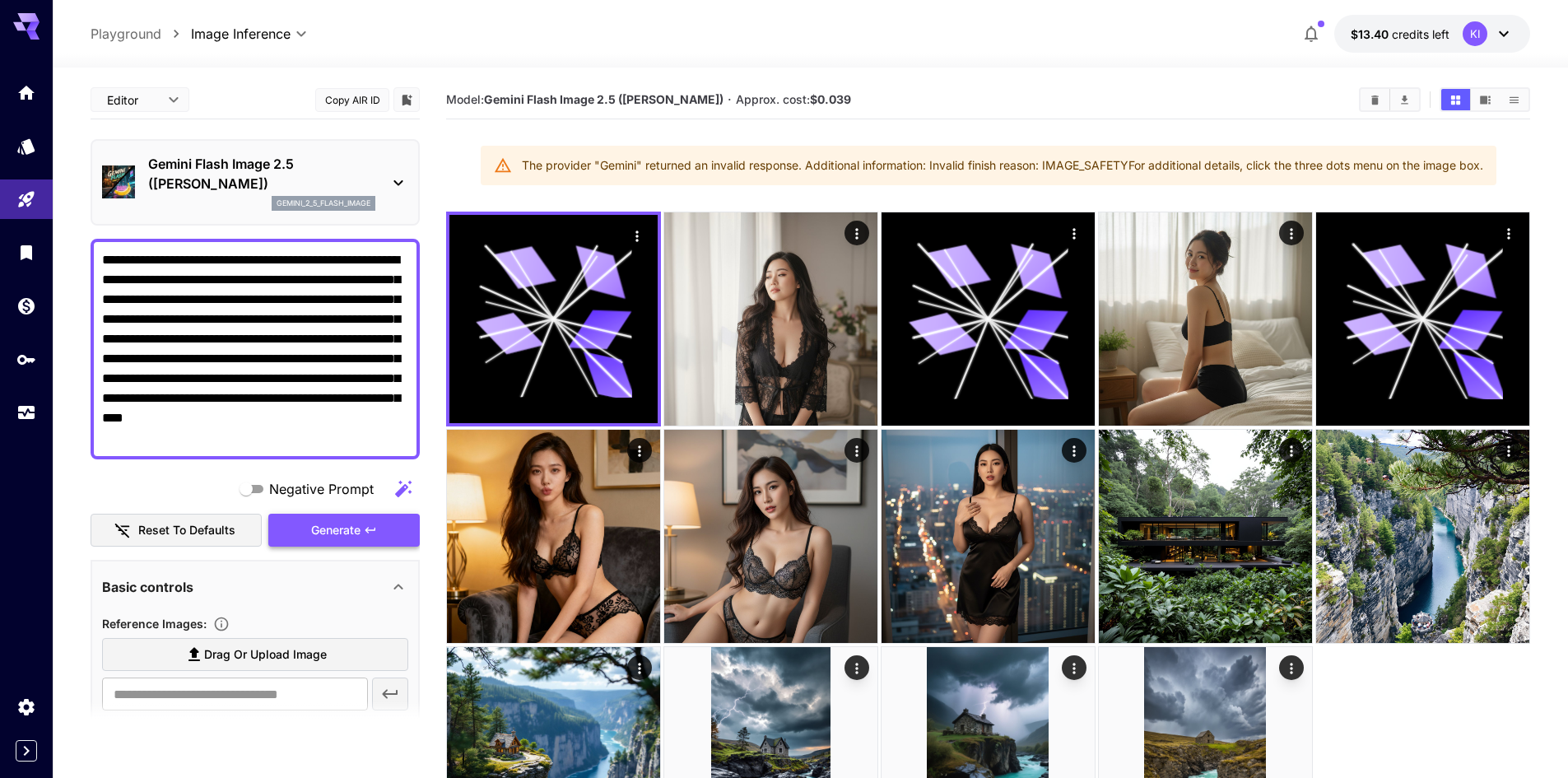
click at [352, 524] on span "Generate" at bounding box center [336, 531] width 50 height 21
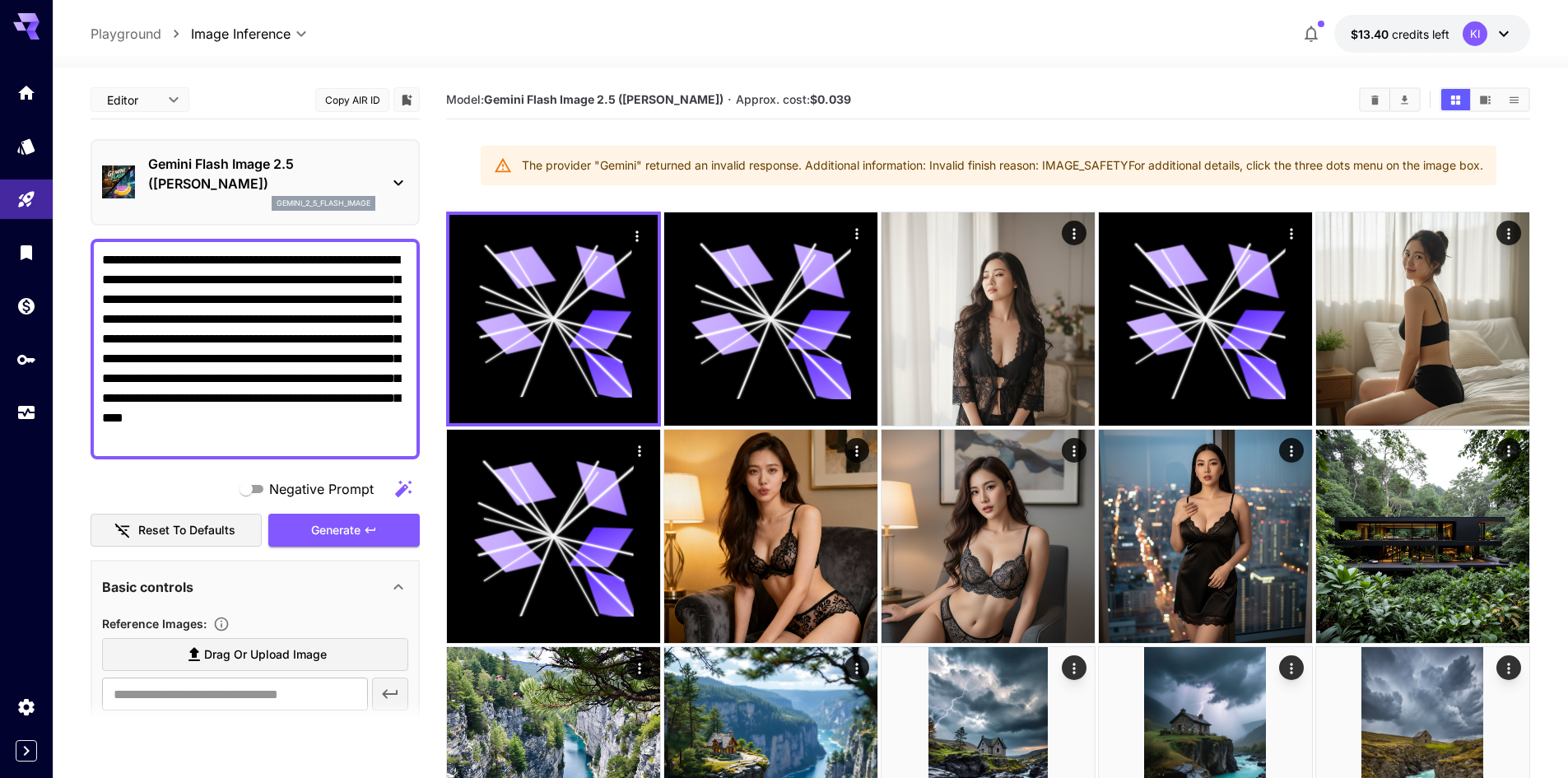
click at [524, 16] on div "**********" at bounding box center [810, 34] width 1439 height 38
